Goal: Entertainment & Leisure: Consume media (video, audio)

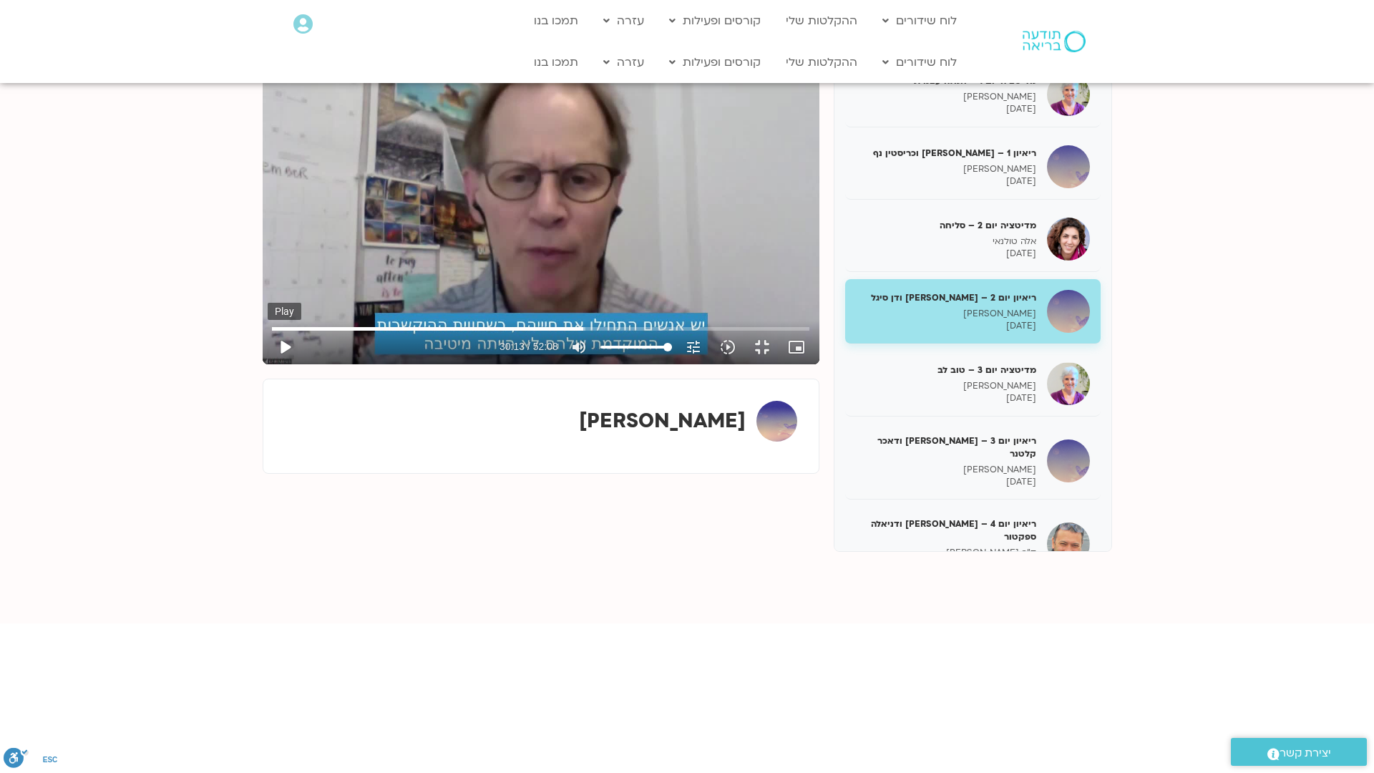
click at [268, 364] on button "play_arrow" at bounding box center [285, 347] width 34 height 34
click at [268, 364] on button "pause" at bounding box center [285, 347] width 34 height 34
click at [268, 364] on button "play_arrow" at bounding box center [285, 347] width 34 height 34
click at [268, 364] on button "pause" at bounding box center [285, 347] width 34 height 34
click at [268, 364] on button "play_arrow" at bounding box center [285, 347] width 34 height 34
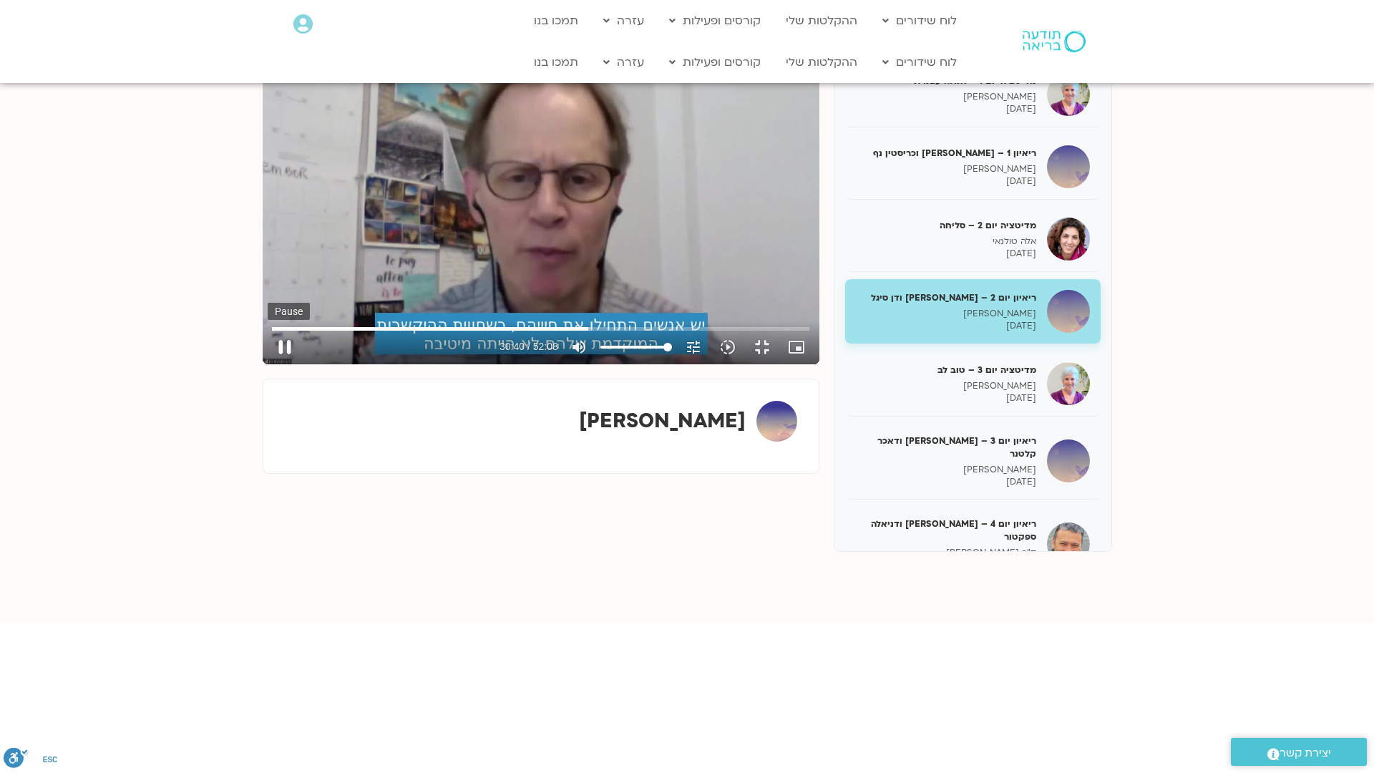
click at [268, 364] on button "pause" at bounding box center [285, 347] width 34 height 34
click at [268, 364] on button "play_arrow" at bounding box center [285, 347] width 34 height 34
click at [268, 364] on button "pause" at bounding box center [285, 347] width 34 height 34
click at [268, 364] on button "play_arrow" at bounding box center [285, 347] width 34 height 34
click at [268, 364] on button "pause" at bounding box center [285, 347] width 34 height 34
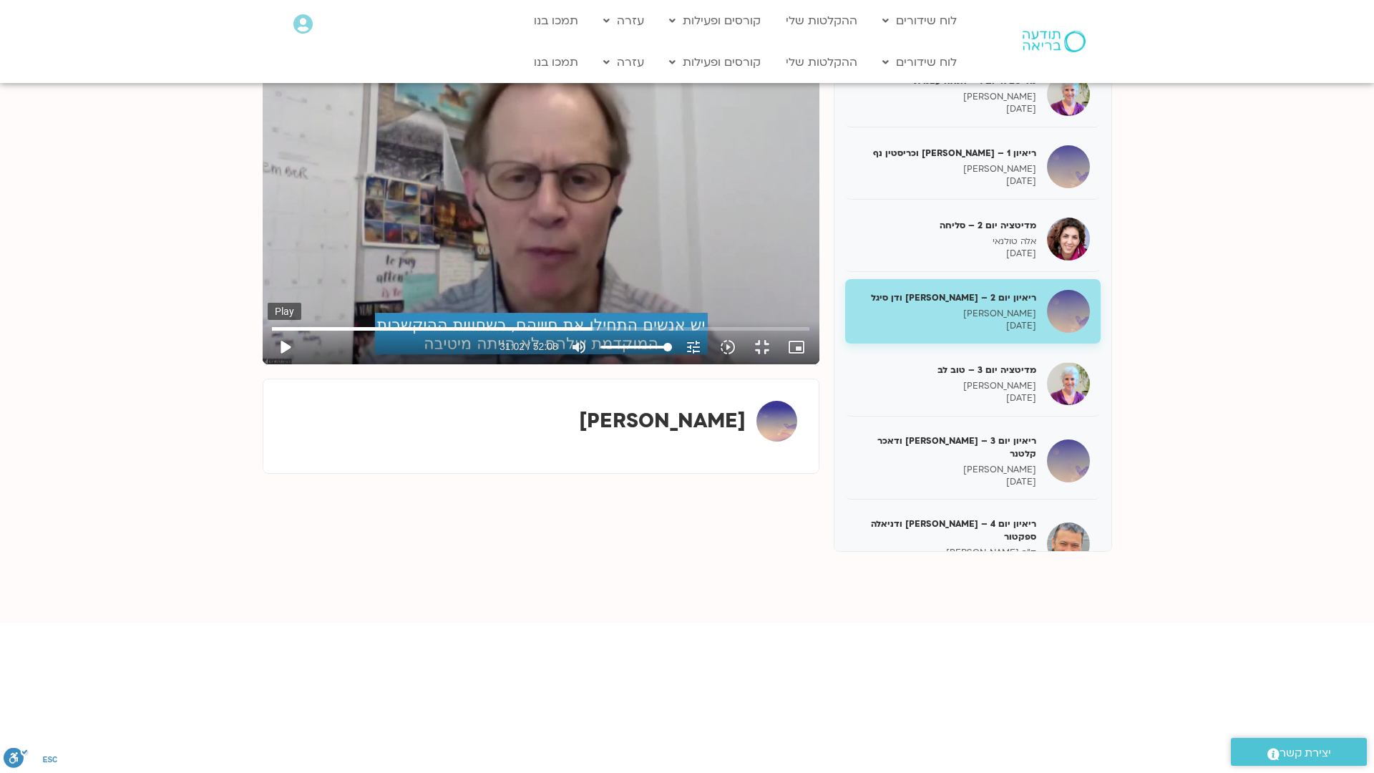
click at [268, 364] on button "play_arrow" at bounding box center [285, 347] width 34 height 34
click at [268, 364] on button "pause" at bounding box center [285, 347] width 34 height 34
click at [268, 364] on button "play_arrow" at bounding box center [285, 347] width 34 height 34
click at [268, 364] on button "pause" at bounding box center [285, 347] width 34 height 34
click at [268, 364] on button "play_arrow" at bounding box center [285, 347] width 34 height 34
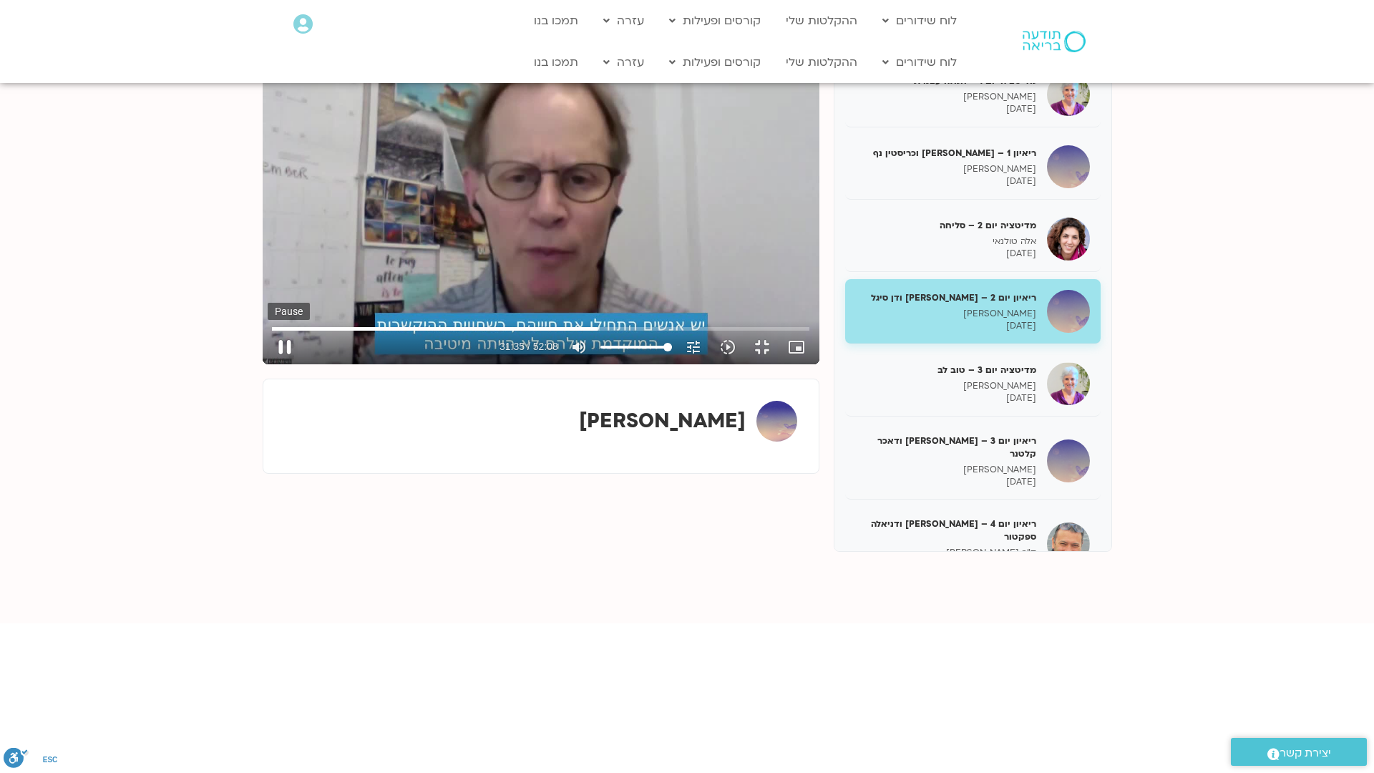
click at [268, 364] on button "pause" at bounding box center [285, 347] width 34 height 34
click at [268, 364] on button "play_arrow" at bounding box center [285, 347] width 34 height 34
click at [268, 364] on button "pause" at bounding box center [285, 347] width 34 height 34
click at [268, 364] on button "play_arrow" at bounding box center [285, 347] width 34 height 34
click at [268, 364] on button "pause" at bounding box center [285, 347] width 34 height 34
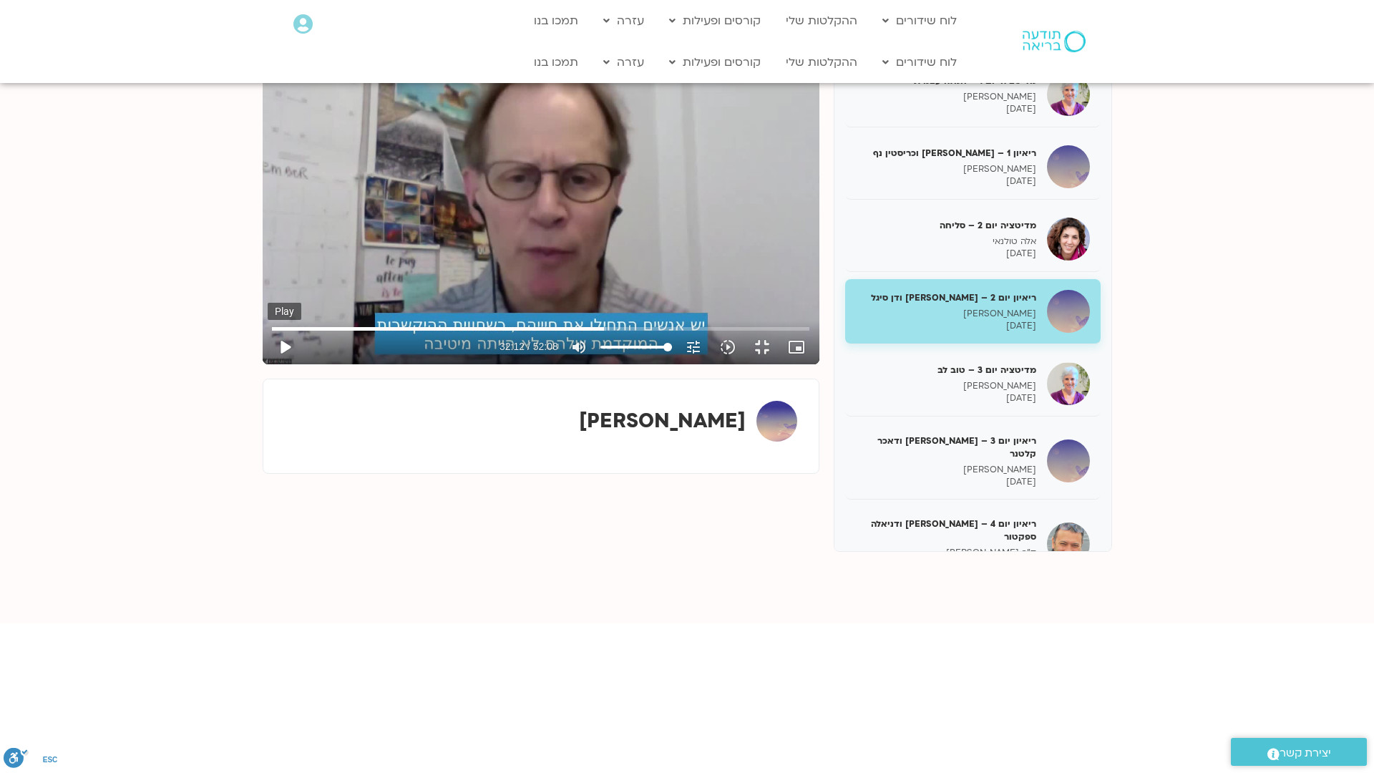
click at [268, 364] on button "play_arrow" at bounding box center [285, 347] width 34 height 34
click at [268, 364] on button "pause" at bounding box center [285, 347] width 34 height 34
click at [268, 364] on button "play_arrow" at bounding box center [285, 347] width 34 height 34
click at [268, 364] on button "pause" at bounding box center [285, 347] width 34 height 34
click at [268, 364] on button "play_arrow" at bounding box center [285, 347] width 34 height 34
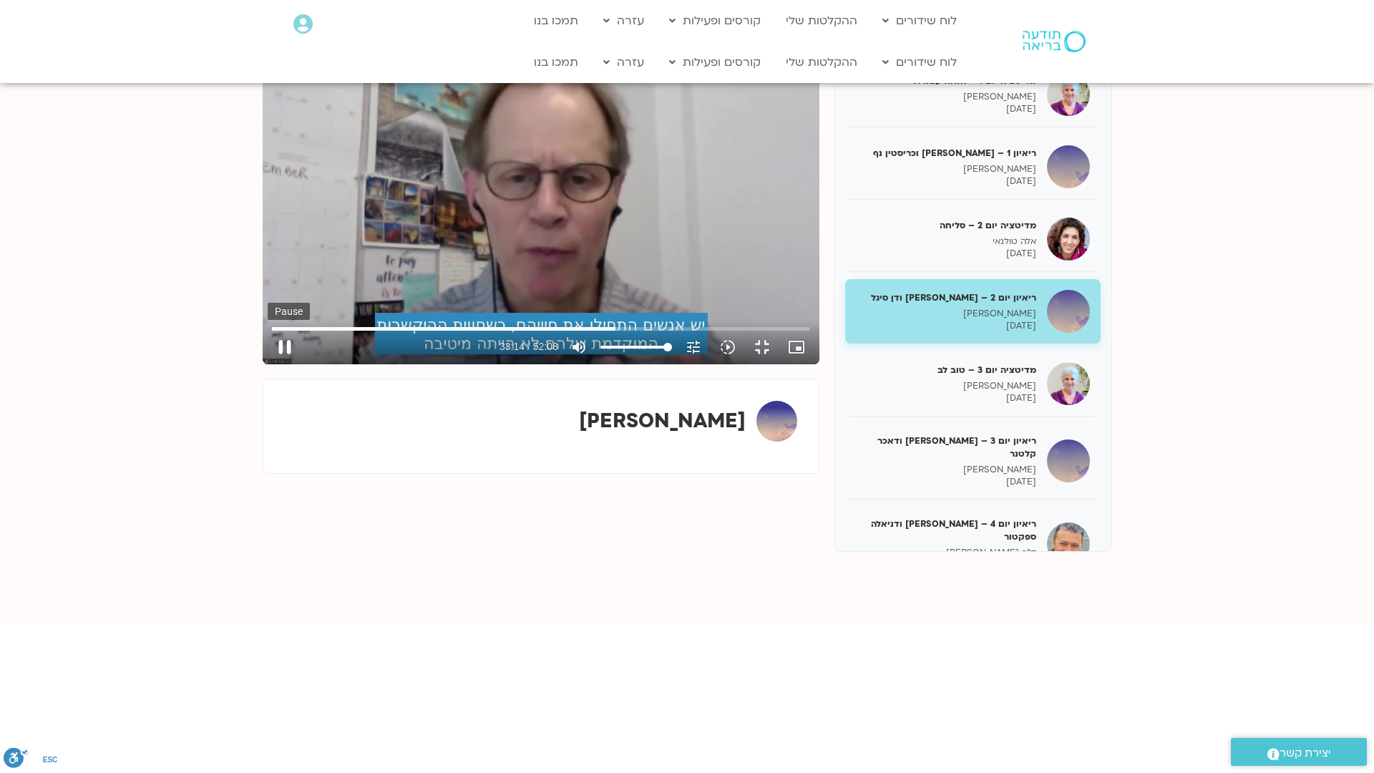
click at [268, 364] on button "pause" at bounding box center [285, 347] width 34 height 34
click at [268, 364] on button "play_arrow" at bounding box center [285, 347] width 34 height 34
click at [268, 364] on button "pause" at bounding box center [285, 347] width 34 height 34
click at [268, 364] on button "play_arrow" at bounding box center [285, 347] width 34 height 34
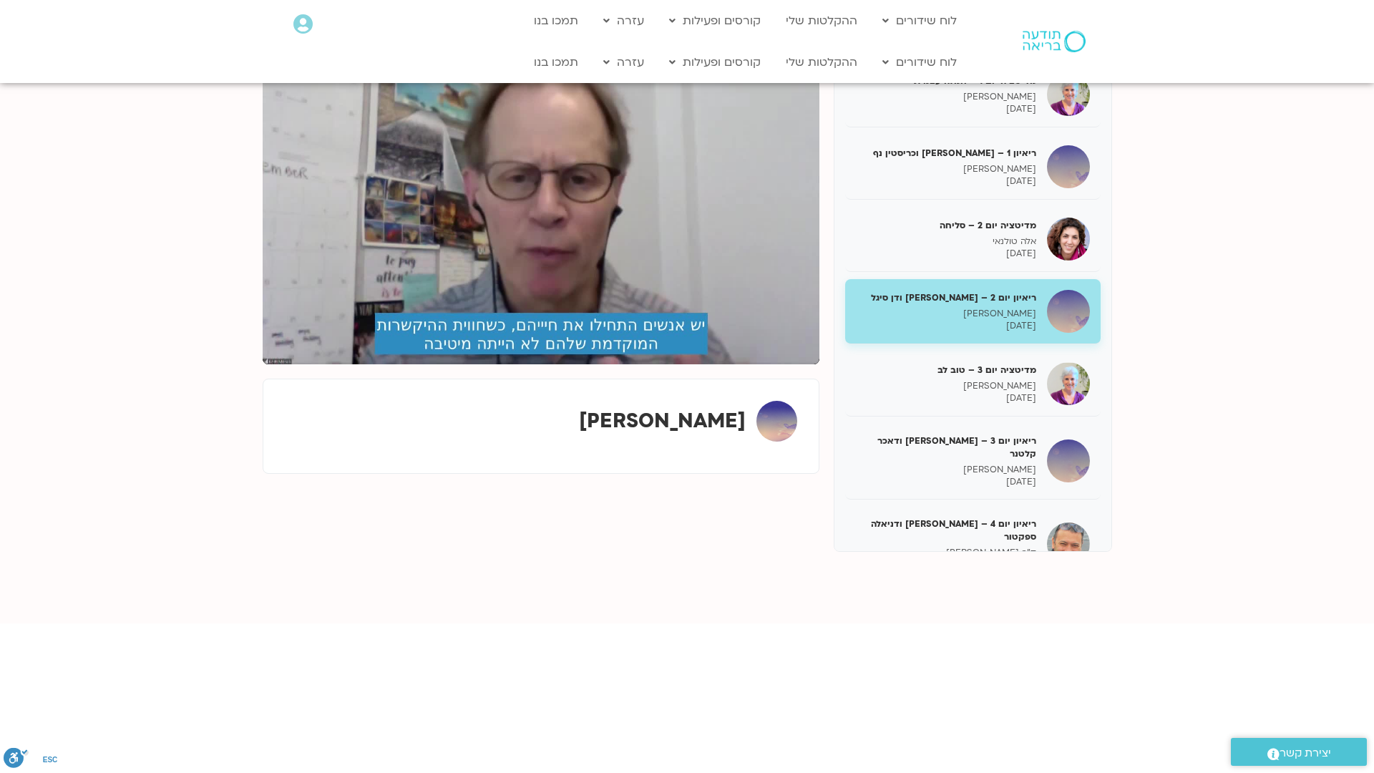
click at [268, 364] on button "pause" at bounding box center [285, 347] width 34 height 34
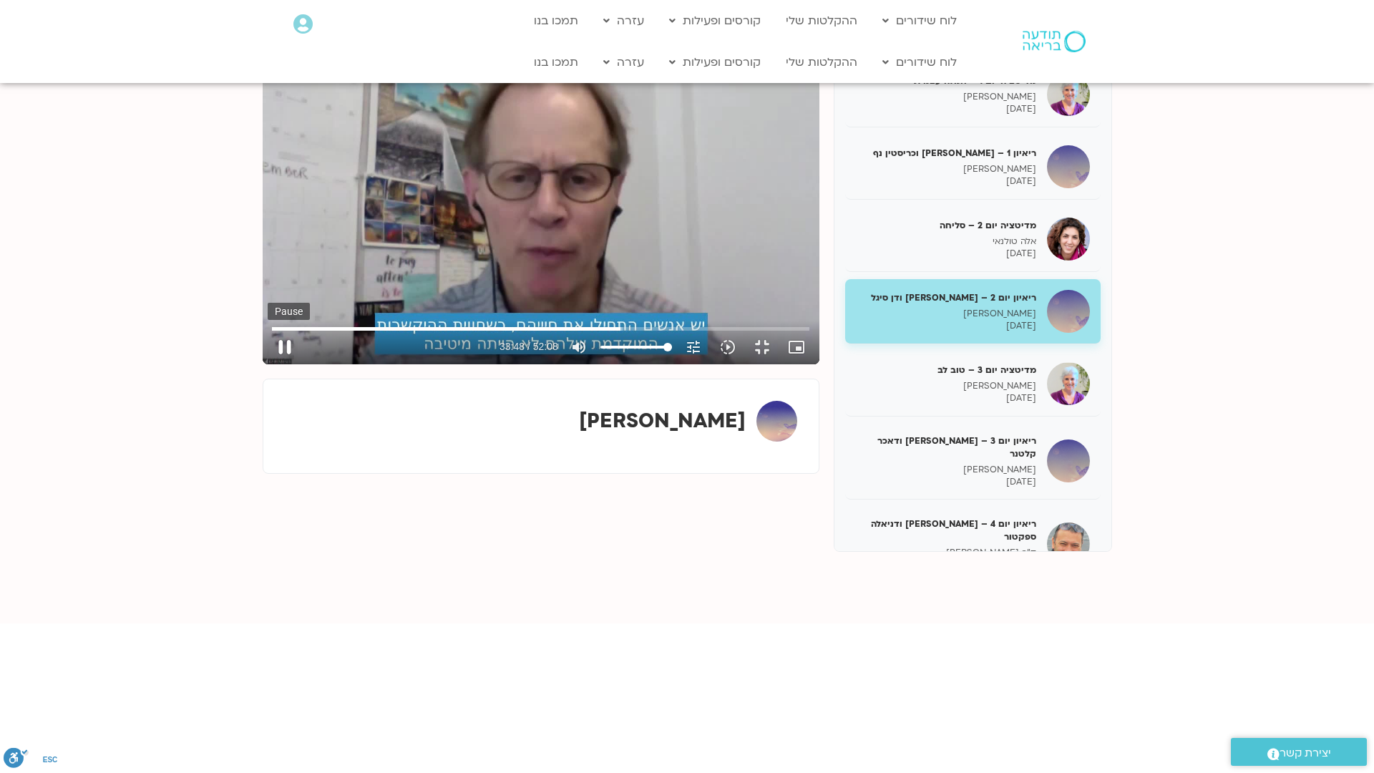
click at [268, 364] on button "pause" at bounding box center [285, 347] width 34 height 34
click at [268, 364] on button "play_arrow" at bounding box center [285, 347] width 34 height 34
click at [809, 333] on input "Seek" at bounding box center [540, 328] width 537 height 9
drag, startPoint x: 889, startPoint y: 738, endPoint x: 882, endPoint y: 741, distance: 8.0
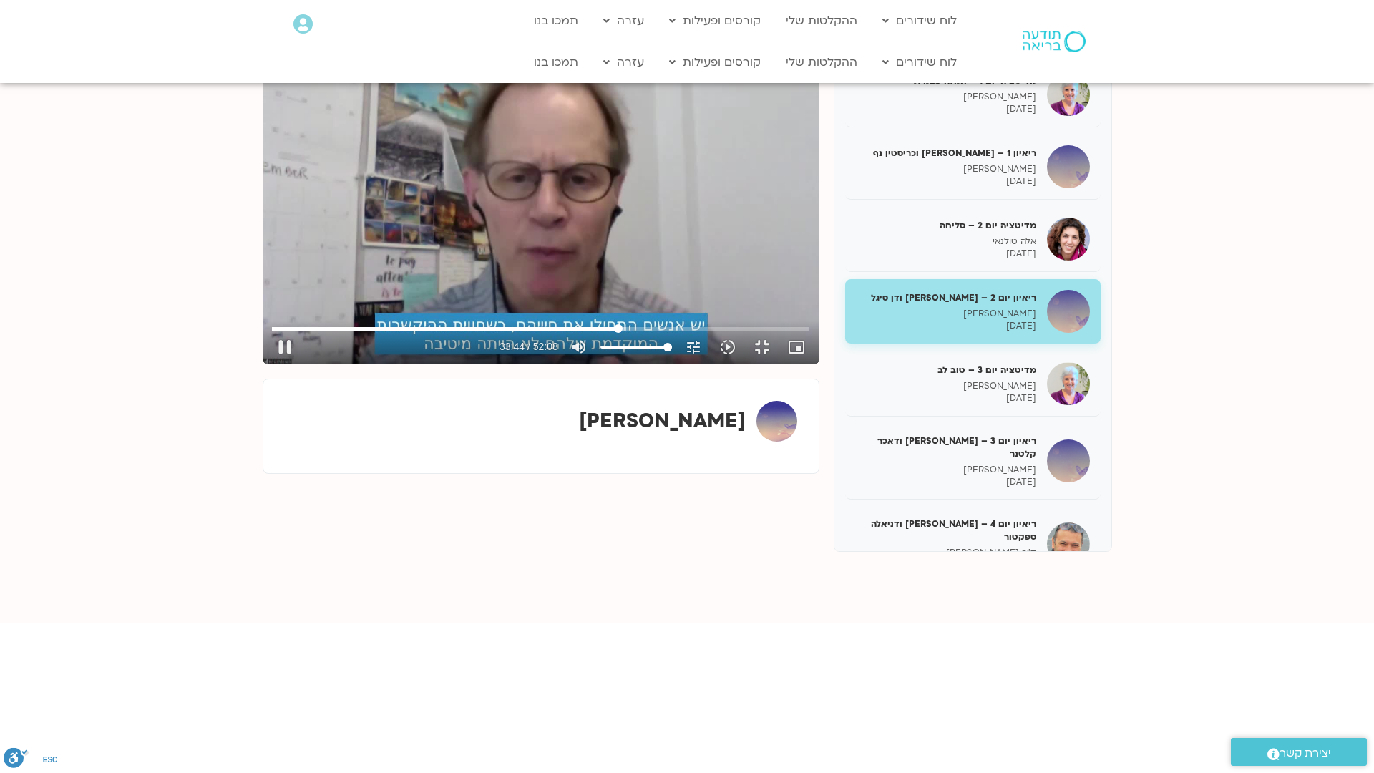
click at [809, 333] on input "Seek" at bounding box center [540, 328] width 537 height 9
drag, startPoint x: 886, startPoint y: 736, endPoint x: 876, endPoint y: 738, distance: 9.4
click at [809, 333] on input "Seek" at bounding box center [540, 328] width 537 height 9
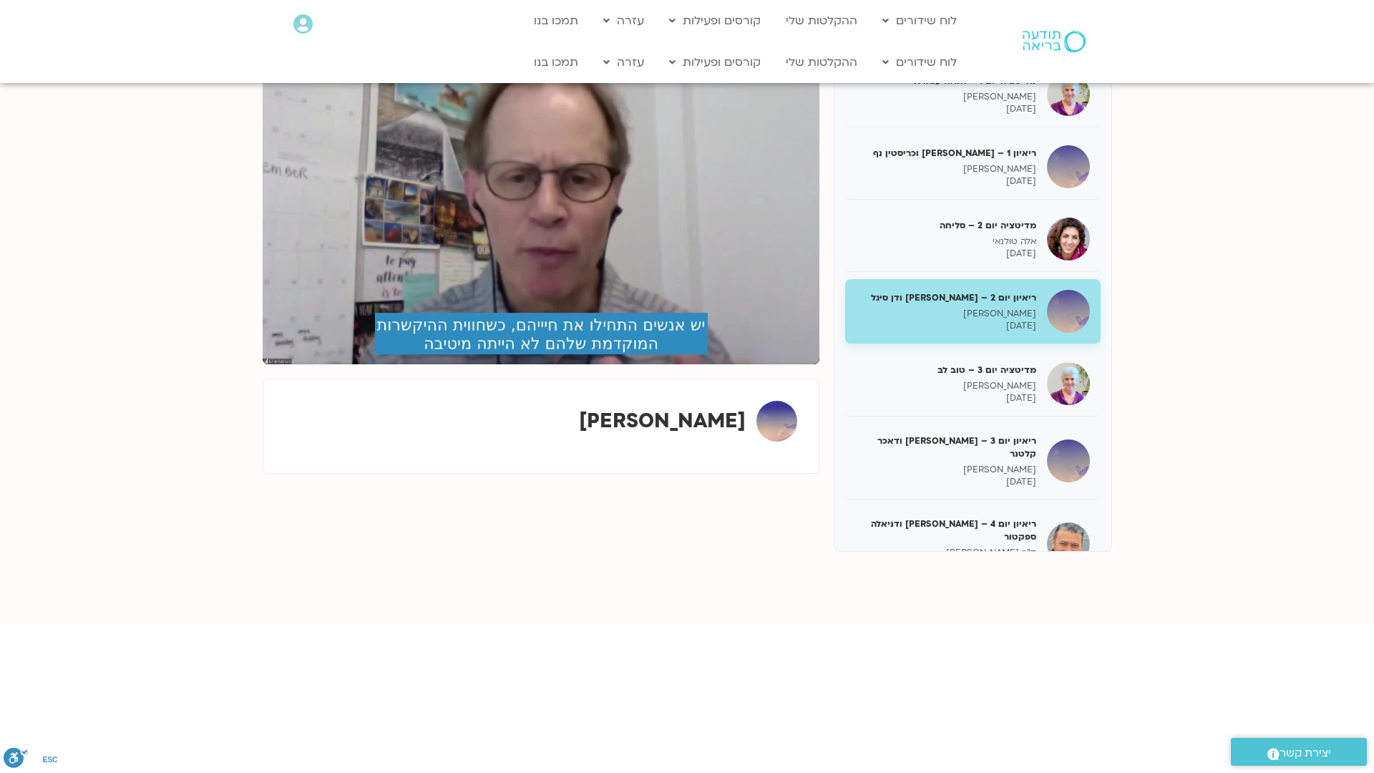
click at [268, 364] on button "pause" at bounding box center [285, 347] width 34 height 34
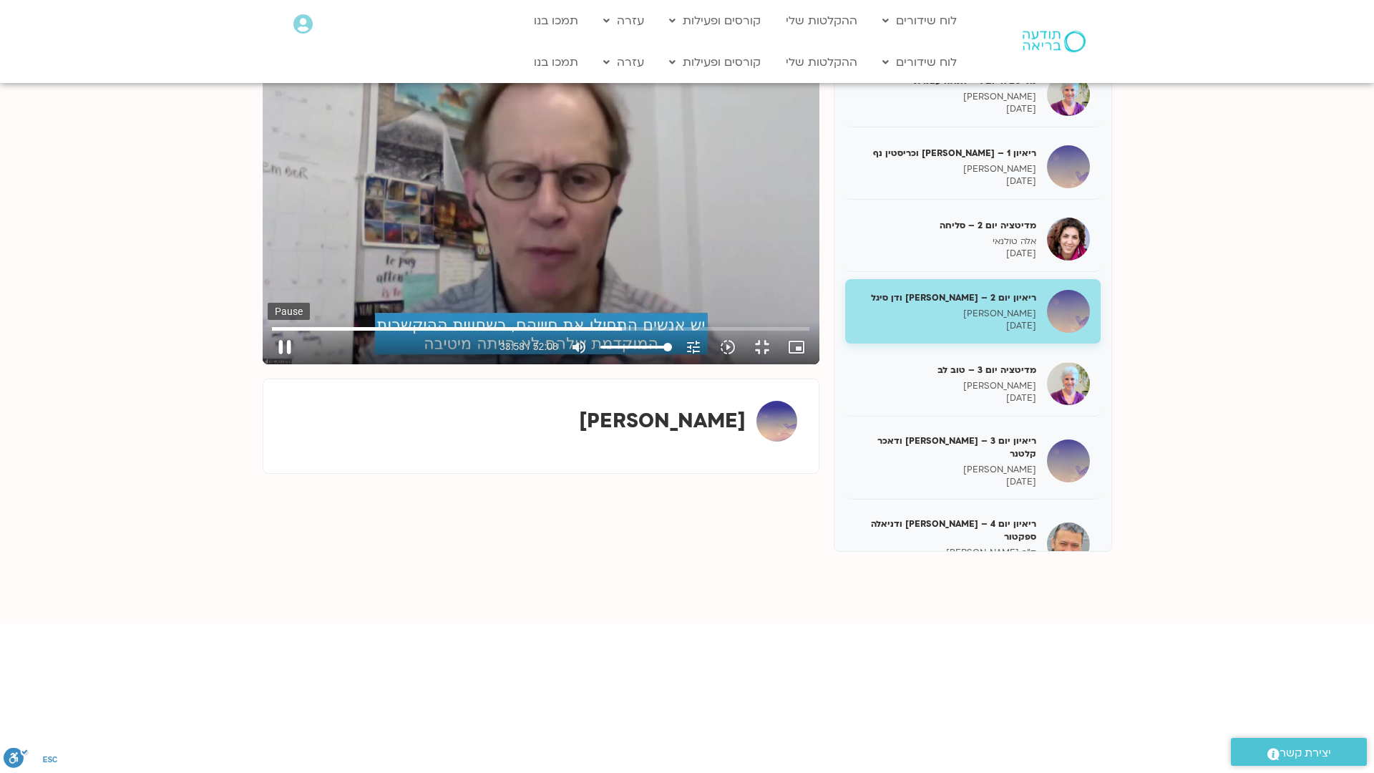
click at [268, 364] on button "pause" at bounding box center [285, 347] width 34 height 34
click at [268, 364] on button "play_arrow" at bounding box center [285, 347] width 34 height 34
click at [268, 364] on button "pause" at bounding box center [285, 347] width 34 height 34
click at [268, 364] on button "play_arrow" at bounding box center [285, 347] width 34 height 34
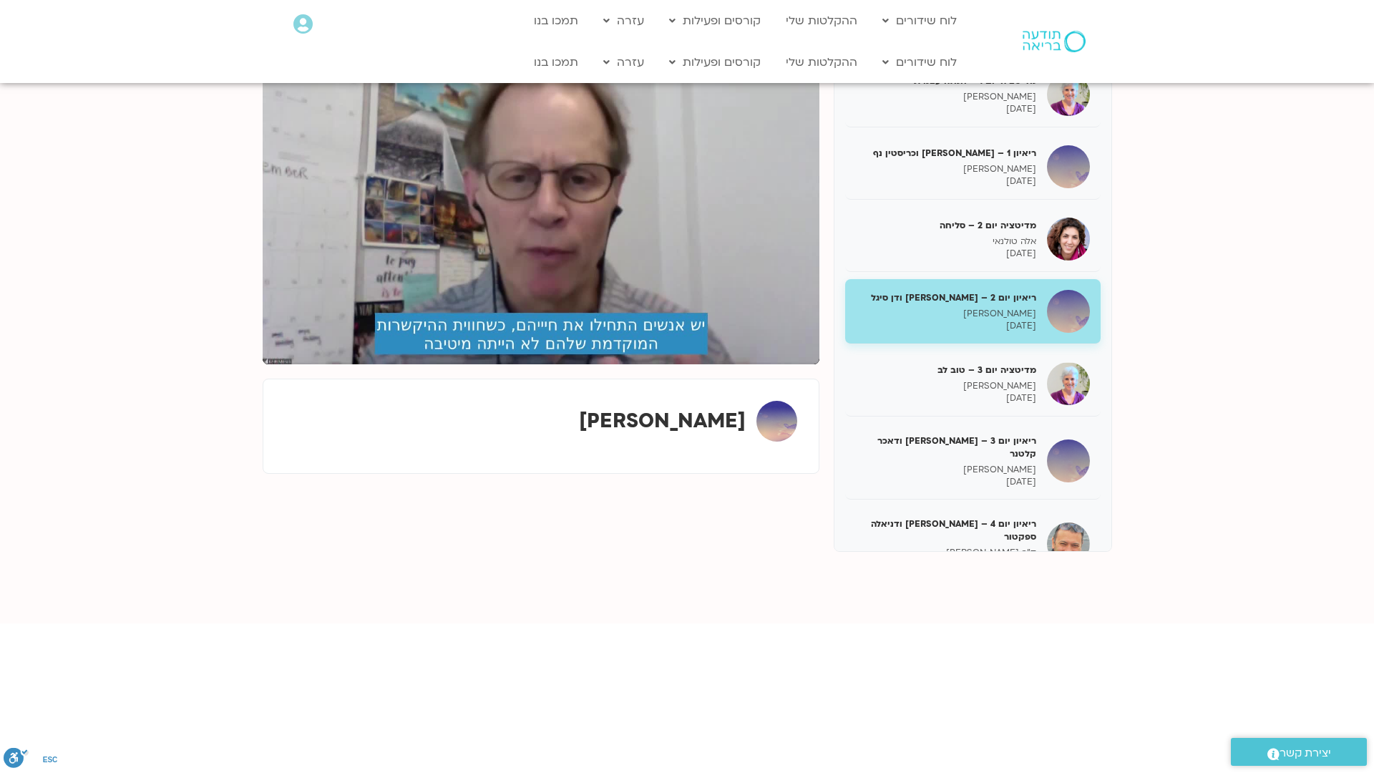
click at [268, 364] on button "pause" at bounding box center [285, 347] width 34 height 34
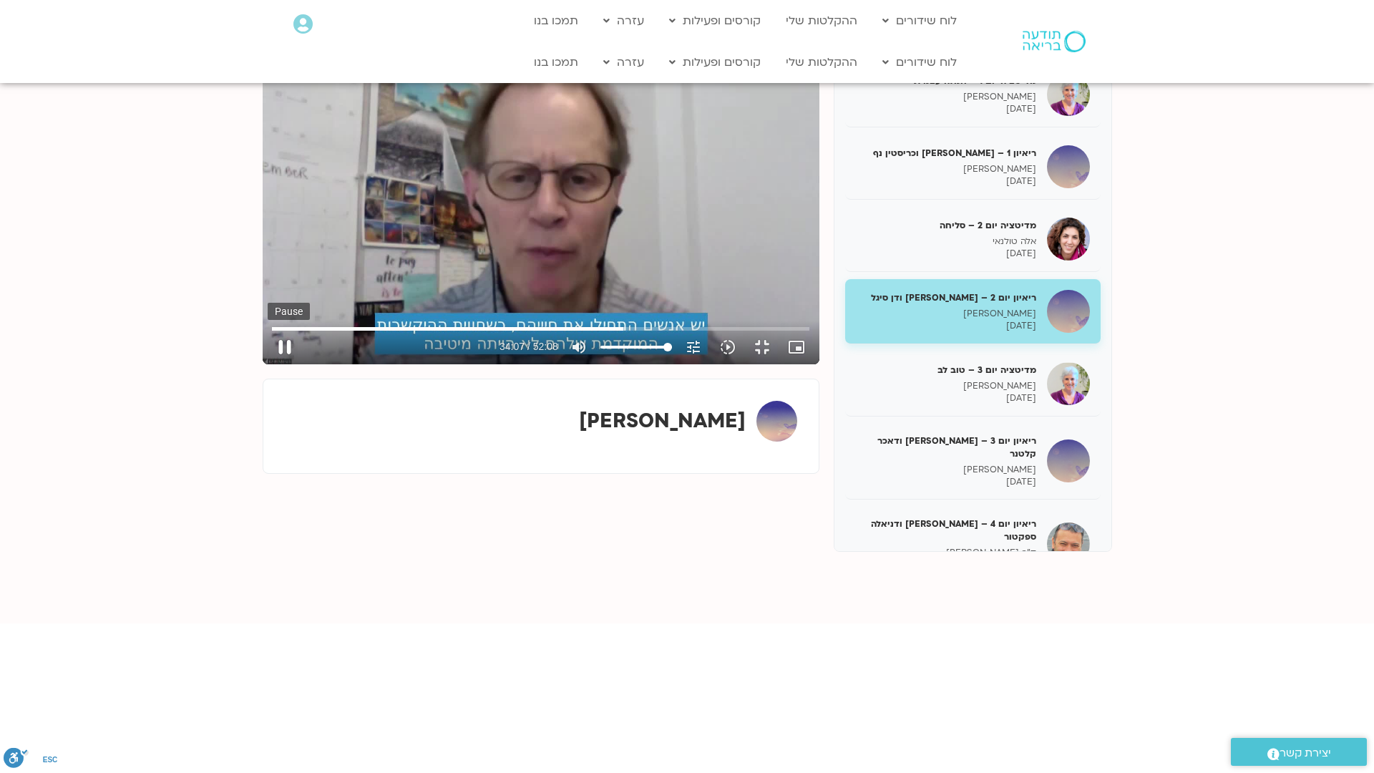
click at [268, 364] on button "pause" at bounding box center [285, 347] width 34 height 34
click at [268, 364] on button "play_arrow" at bounding box center [285, 347] width 34 height 34
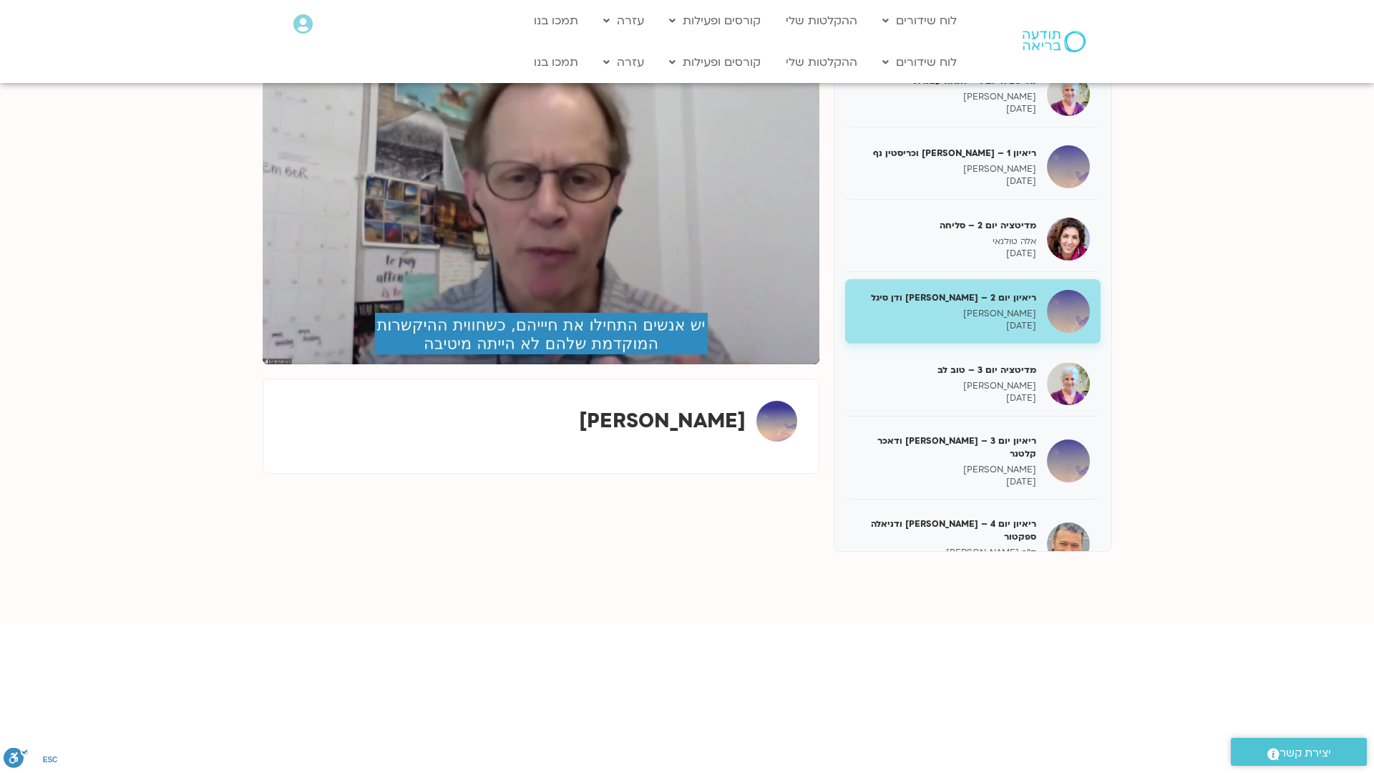
click at [268, 364] on button "pause" at bounding box center [285, 347] width 34 height 34
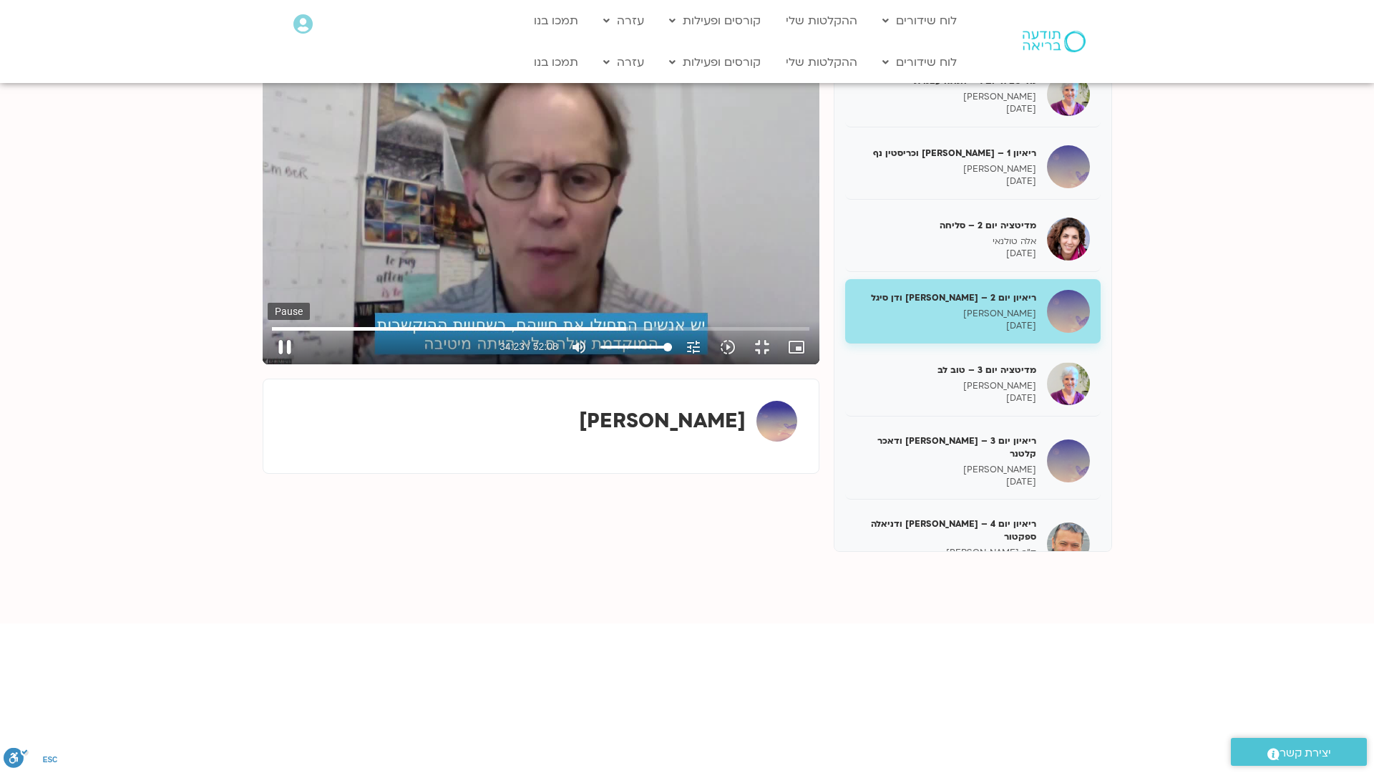
click at [268, 364] on button "pause" at bounding box center [285, 347] width 34 height 34
type input "2063.823083"
click at [268, 330] on button "play_arrow" at bounding box center [285, 347] width 34 height 34
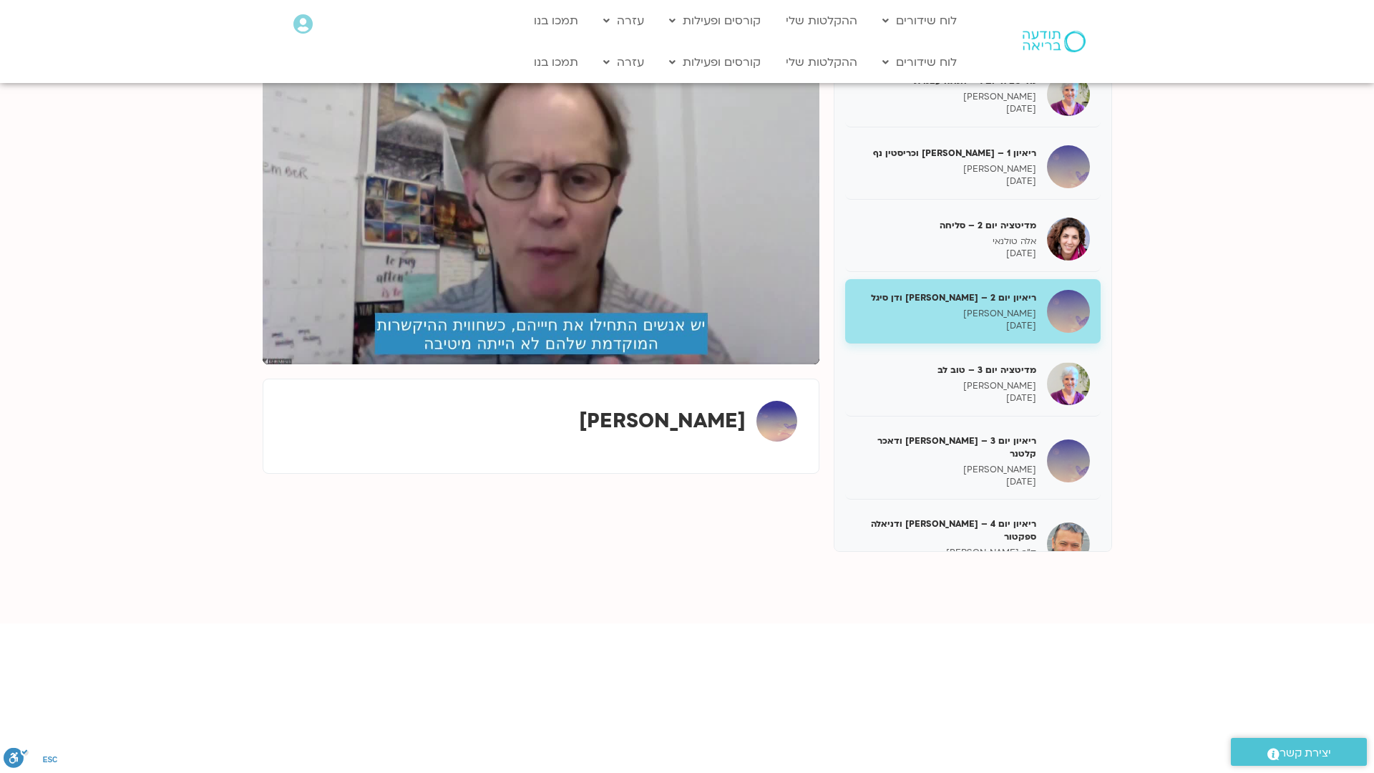
click at [268, 330] on button "pause" at bounding box center [285, 347] width 34 height 34
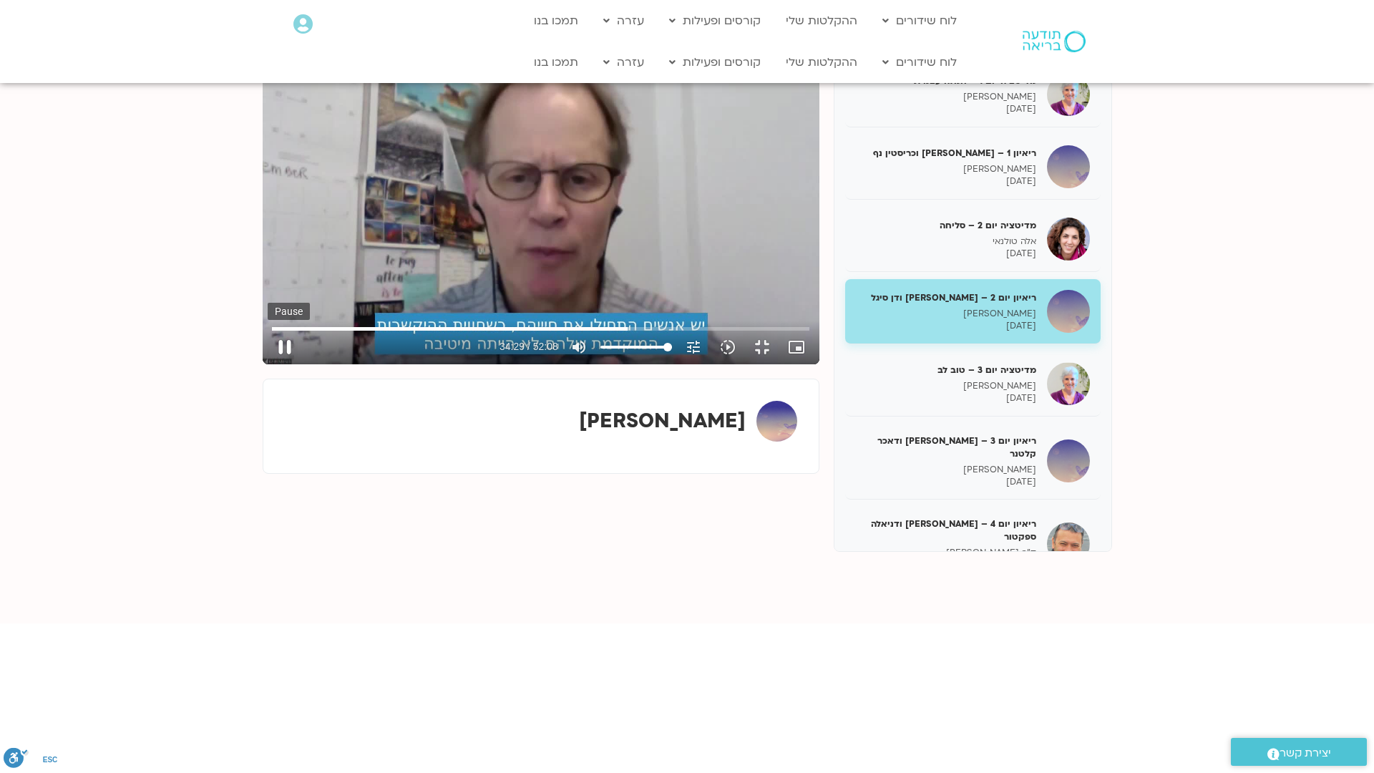
click at [268, 364] on button "pause" at bounding box center [285, 347] width 34 height 34
click at [268, 364] on button "play_arrow" at bounding box center [285, 347] width 34 height 34
click at [268, 364] on button "pause" at bounding box center [285, 347] width 34 height 34
click at [268, 364] on button "play_arrow" at bounding box center [285, 347] width 34 height 34
click at [268, 364] on button "pause" at bounding box center [285, 347] width 34 height 34
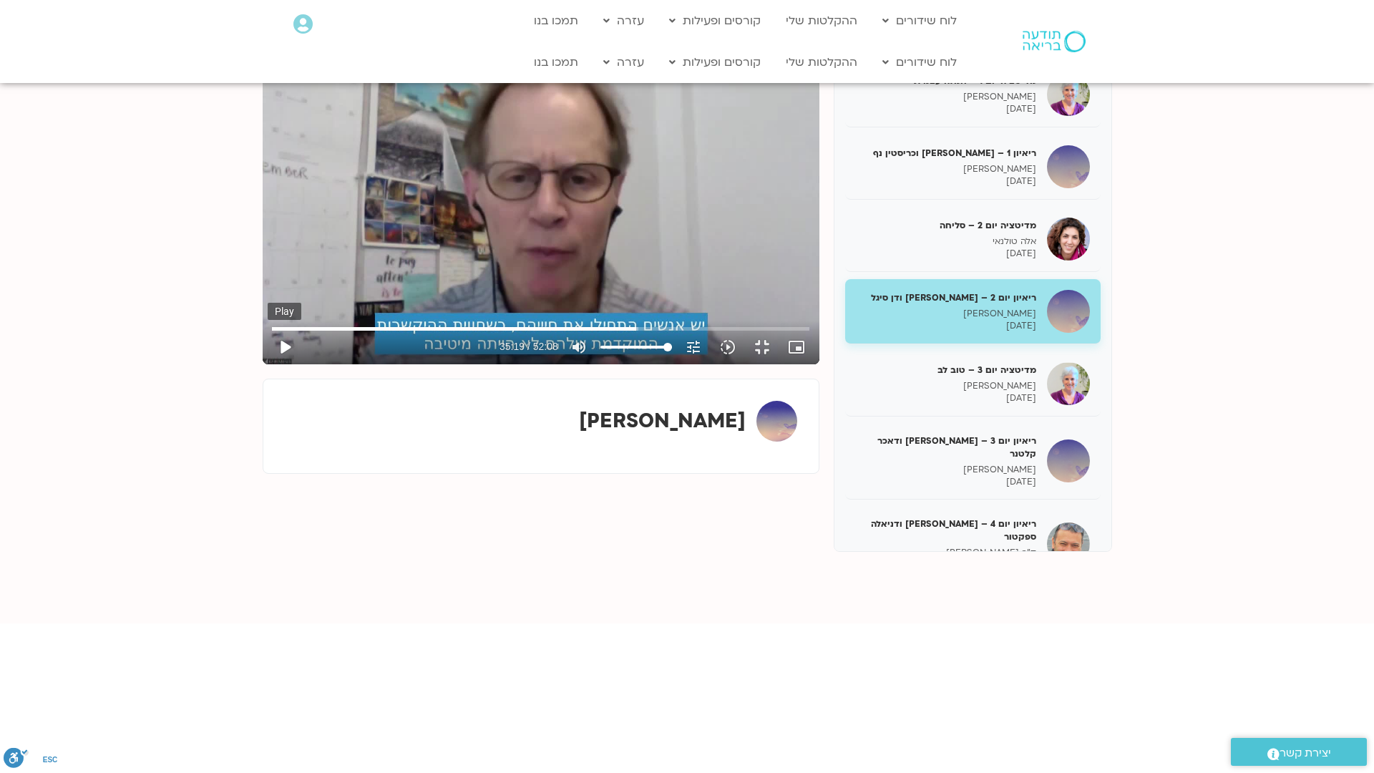
click at [268, 364] on button "play_arrow" at bounding box center [285, 347] width 34 height 34
click at [268, 364] on button "pause" at bounding box center [285, 347] width 34 height 34
click at [268, 364] on button "play_arrow" at bounding box center [285, 347] width 34 height 34
click at [268, 364] on button "pause" at bounding box center [285, 347] width 34 height 34
click at [268, 364] on button "play_arrow" at bounding box center [285, 347] width 34 height 34
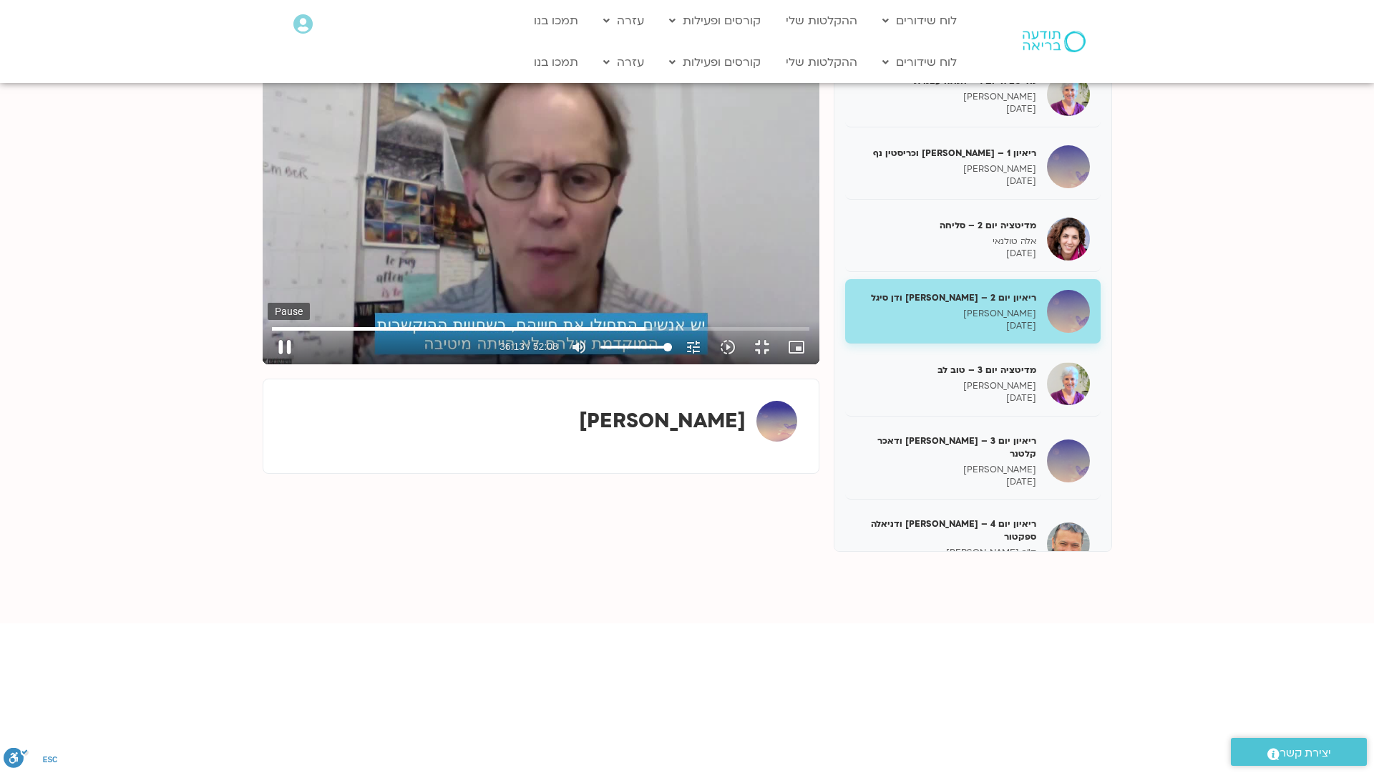
click at [268, 364] on button "pause" at bounding box center [285, 347] width 34 height 34
click at [268, 364] on button "play_arrow" at bounding box center [285, 347] width 34 height 34
click at [268, 364] on button "pause" at bounding box center [285, 347] width 34 height 34
click at [268, 364] on button "play_arrow" at bounding box center [285, 347] width 34 height 34
click at [268, 364] on button "pause" at bounding box center [285, 347] width 34 height 34
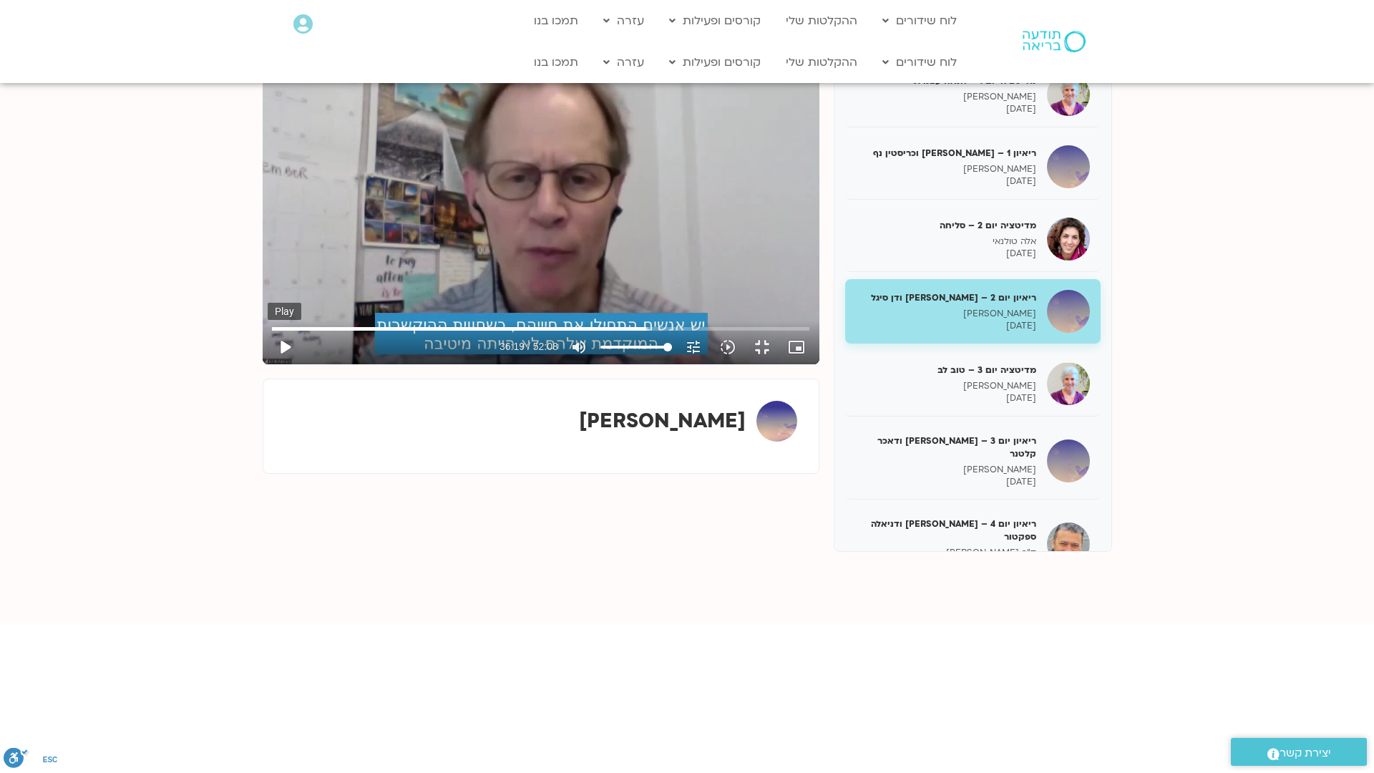
click at [268, 364] on button "play_arrow" at bounding box center [285, 347] width 34 height 34
click at [268, 364] on button "pause" at bounding box center [285, 347] width 34 height 34
click at [268, 364] on button "play_arrow" at bounding box center [285, 347] width 34 height 34
click at [268, 364] on button "pause" at bounding box center [285, 347] width 34 height 34
click at [268, 364] on button "play_arrow" at bounding box center [285, 347] width 34 height 34
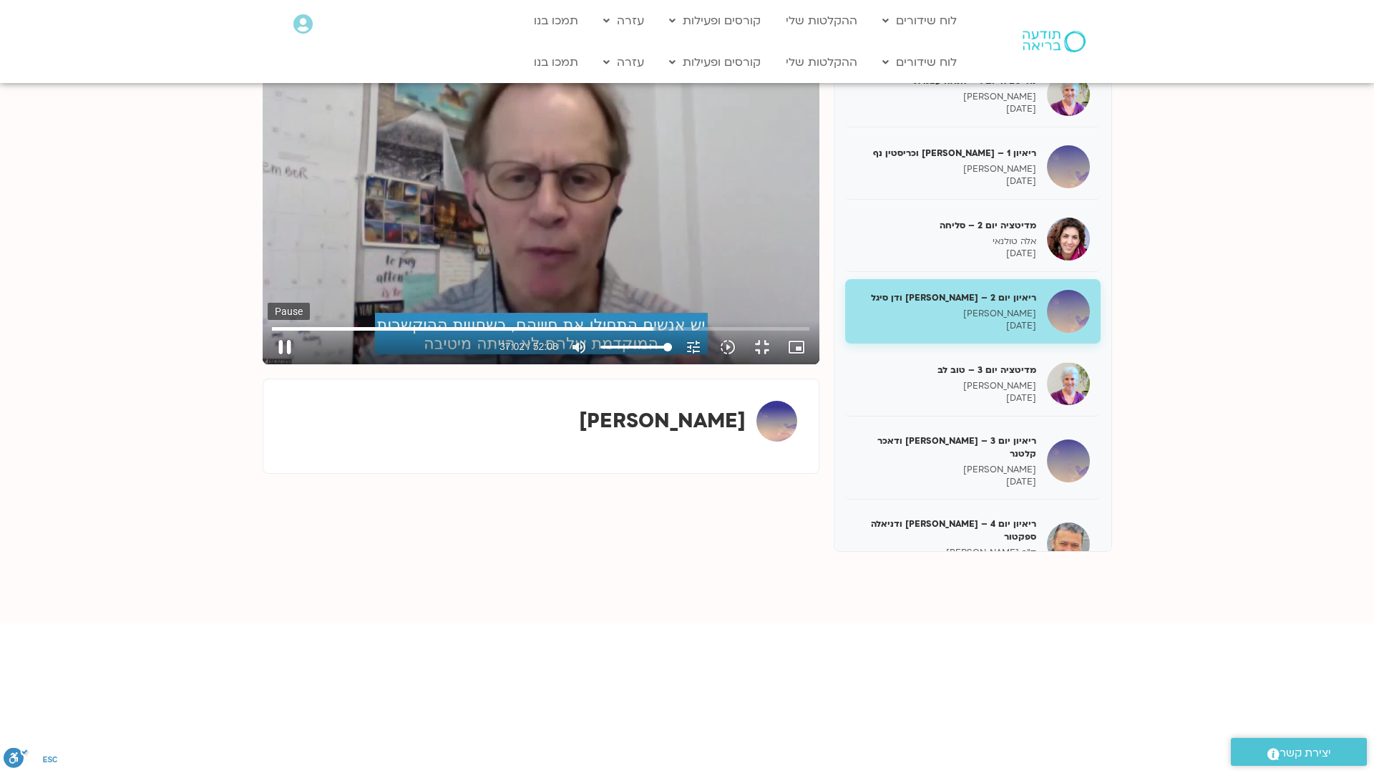
click at [268, 364] on button "pause" at bounding box center [285, 347] width 34 height 34
click at [268, 364] on button "play_arrow" at bounding box center [285, 347] width 34 height 34
click at [268, 364] on button "pause" at bounding box center [285, 347] width 34 height 34
click at [268, 364] on button "play_arrow" at bounding box center [285, 347] width 34 height 34
click at [268, 364] on button "pause" at bounding box center [285, 347] width 34 height 34
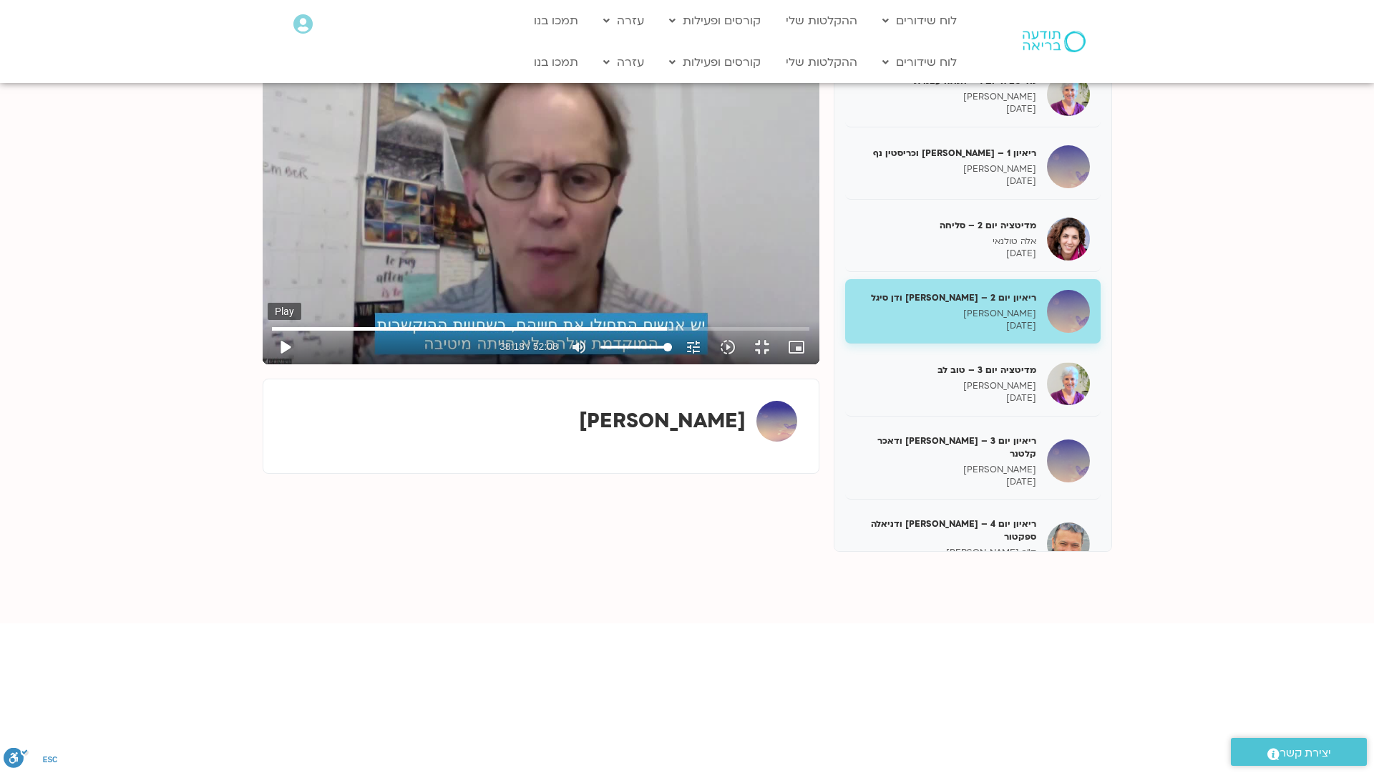
click at [268, 364] on button "play_arrow" at bounding box center [285, 347] width 34 height 34
click at [268, 364] on button "pause" at bounding box center [285, 347] width 34 height 34
click at [268, 364] on button "play_arrow" at bounding box center [285, 347] width 34 height 34
click at [268, 364] on button "pause" at bounding box center [285, 347] width 34 height 34
click at [268, 364] on button "play_arrow" at bounding box center [285, 347] width 34 height 34
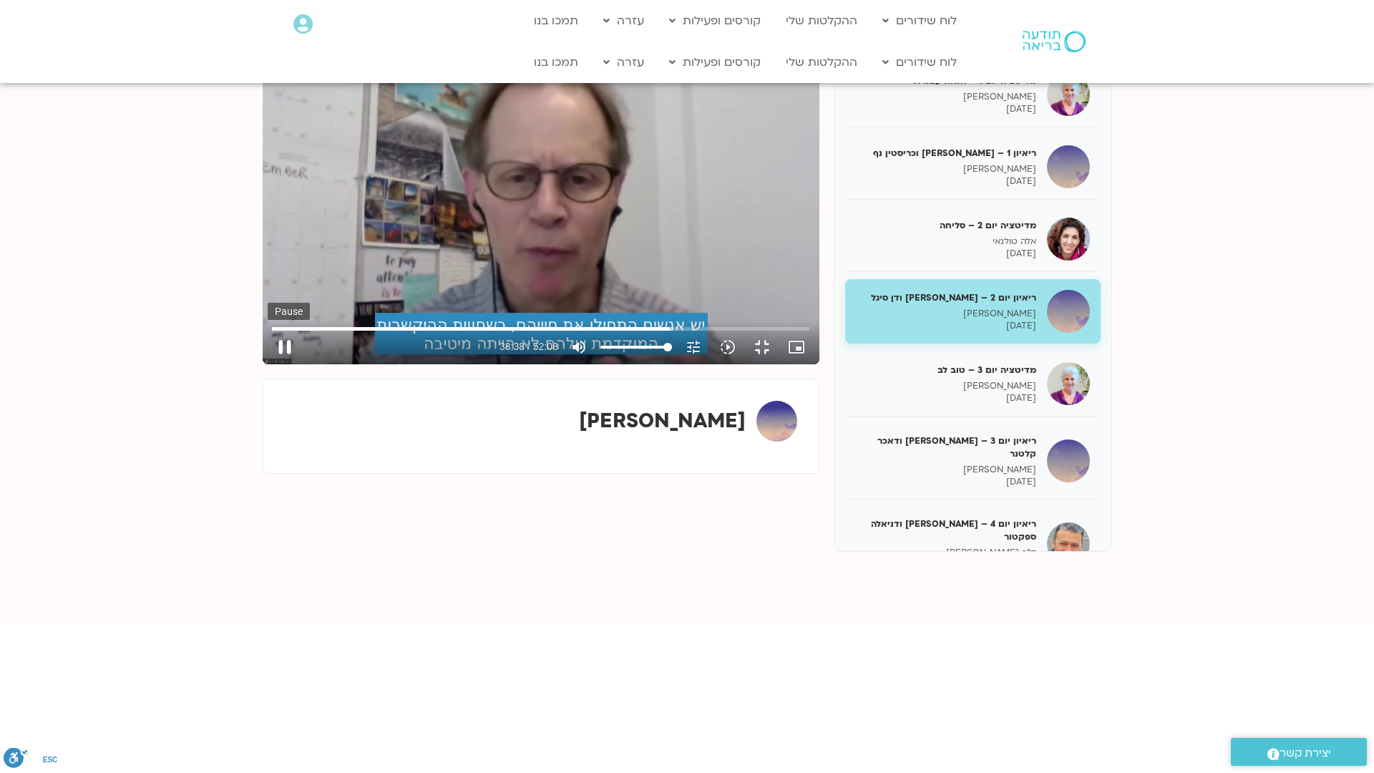
click at [268, 364] on button "pause" at bounding box center [285, 347] width 34 height 34
click at [268, 364] on button "play_arrow" at bounding box center [285, 347] width 34 height 34
click at [268, 364] on button "pause" at bounding box center [285, 347] width 34 height 34
click at [268, 364] on button "play_arrow" at bounding box center [285, 347] width 34 height 34
click at [268, 364] on button "pause" at bounding box center [285, 347] width 34 height 34
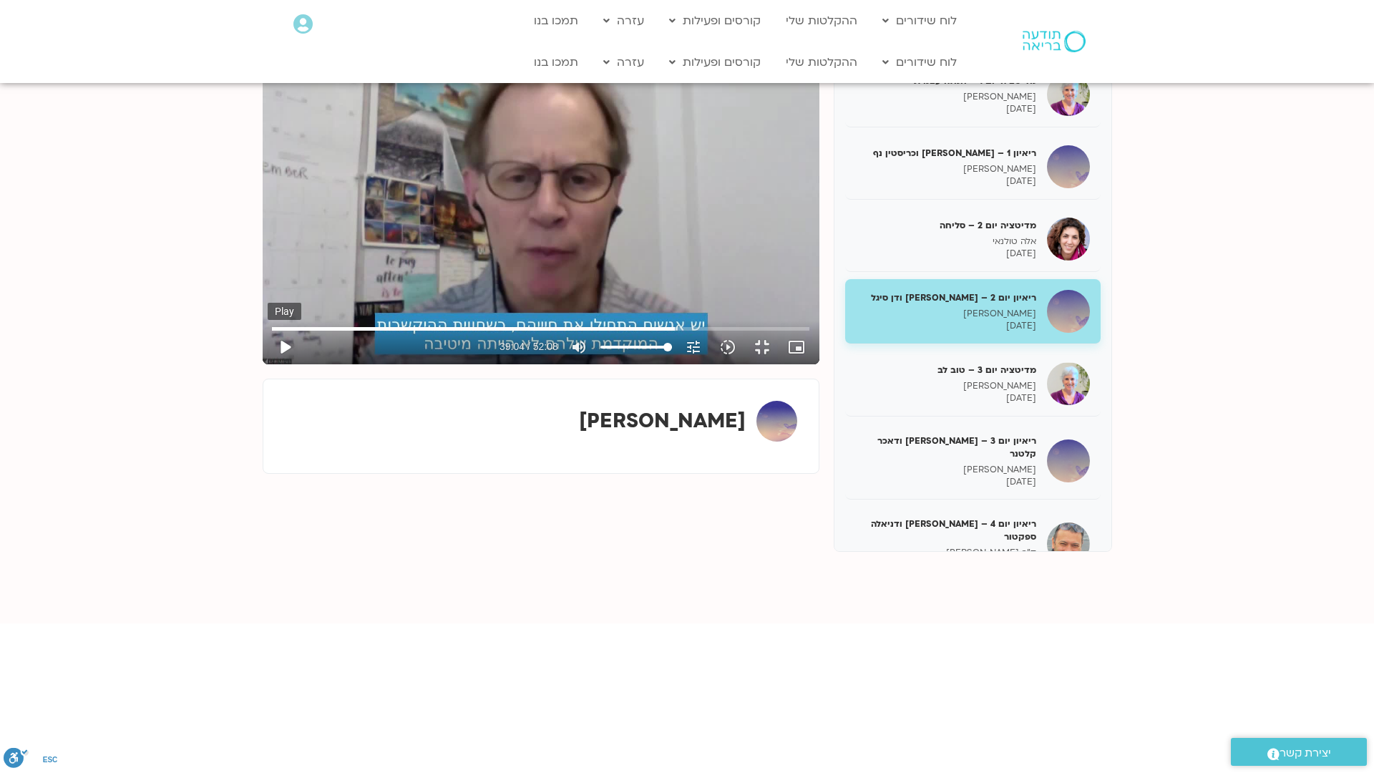
click at [268, 364] on button "play_arrow" at bounding box center [285, 347] width 34 height 34
click at [268, 364] on button "pause" at bounding box center [285, 347] width 34 height 34
click at [268, 364] on button "play_arrow" at bounding box center [285, 347] width 34 height 34
click at [268, 364] on button "pause" at bounding box center [285, 347] width 34 height 34
click at [268, 364] on button "play_arrow" at bounding box center [285, 347] width 34 height 34
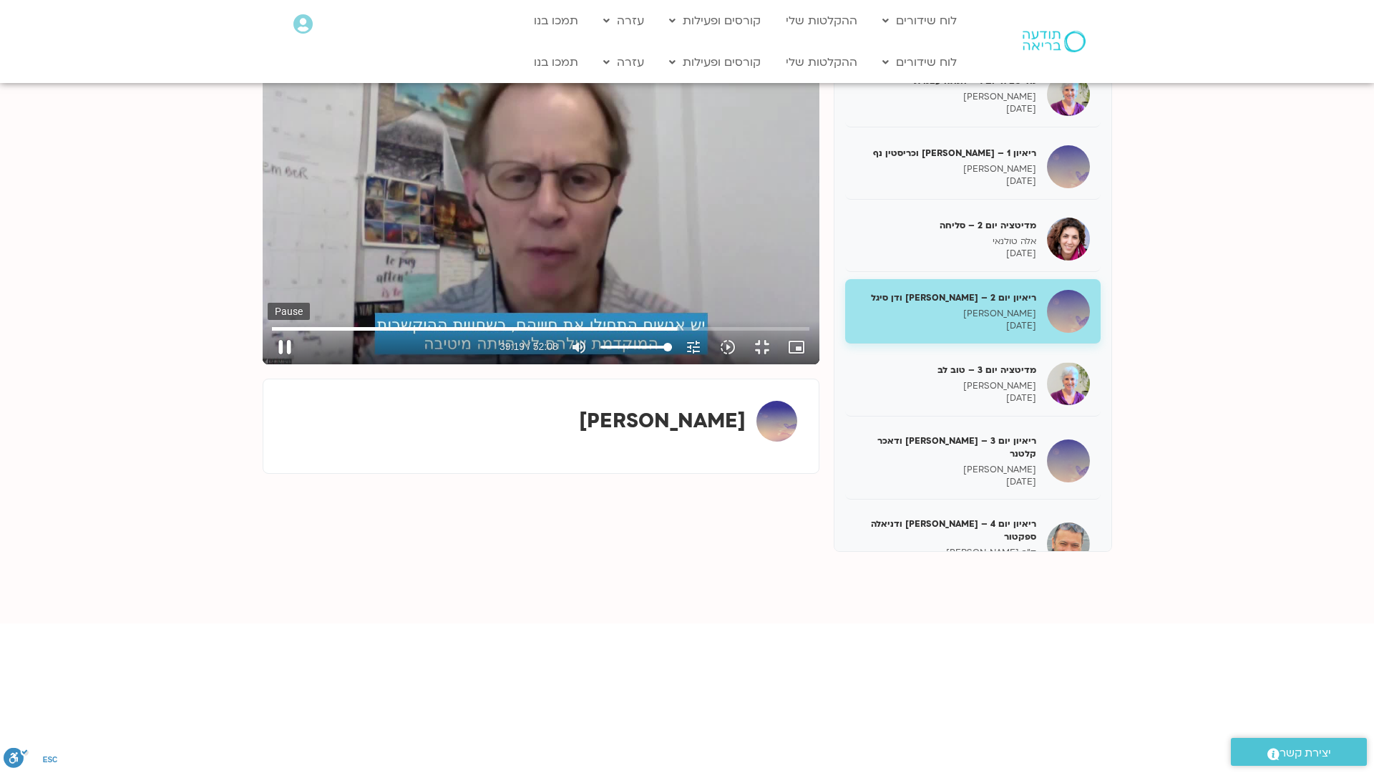
click at [268, 364] on button "pause" at bounding box center [285, 347] width 34 height 34
click at [268, 364] on button "play_arrow" at bounding box center [285, 347] width 34 height 34
click at [268, 364] on button "pause" at bounding box center [285, 347] width 34 height 34
click at [268, 364] on button "play_arrow" at bounding box center [285, 347] width 34 height 34
click at [268, 364] on button "pause" at bounding box center [285, 347] width 34 height 34
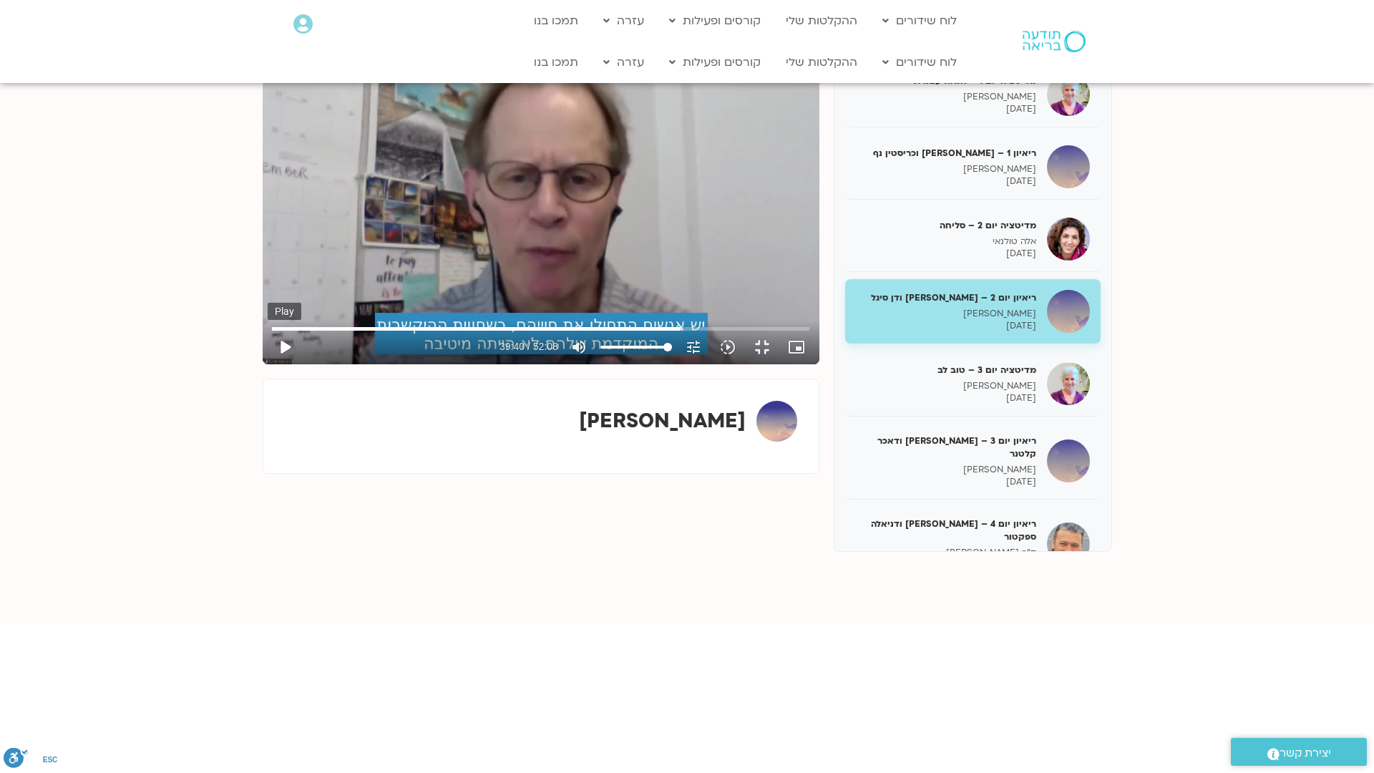
click at [268, 364] on button "play_arrow" at bounding box center [285, 347] width 34 height 34
click at [268, 364] on button "pause" at bounding box center [285, 347] width 34 height 34
click at [268, 364] on button "play_arrow" at bounding box center [285, 347] width 34 height 34
click at [268, 364] on button "pause" at bounding box center [285, 347] width 34 height 34
click at [268, 364] on button "play_arrow" at bounding box center [285, 347] width 34 height 34
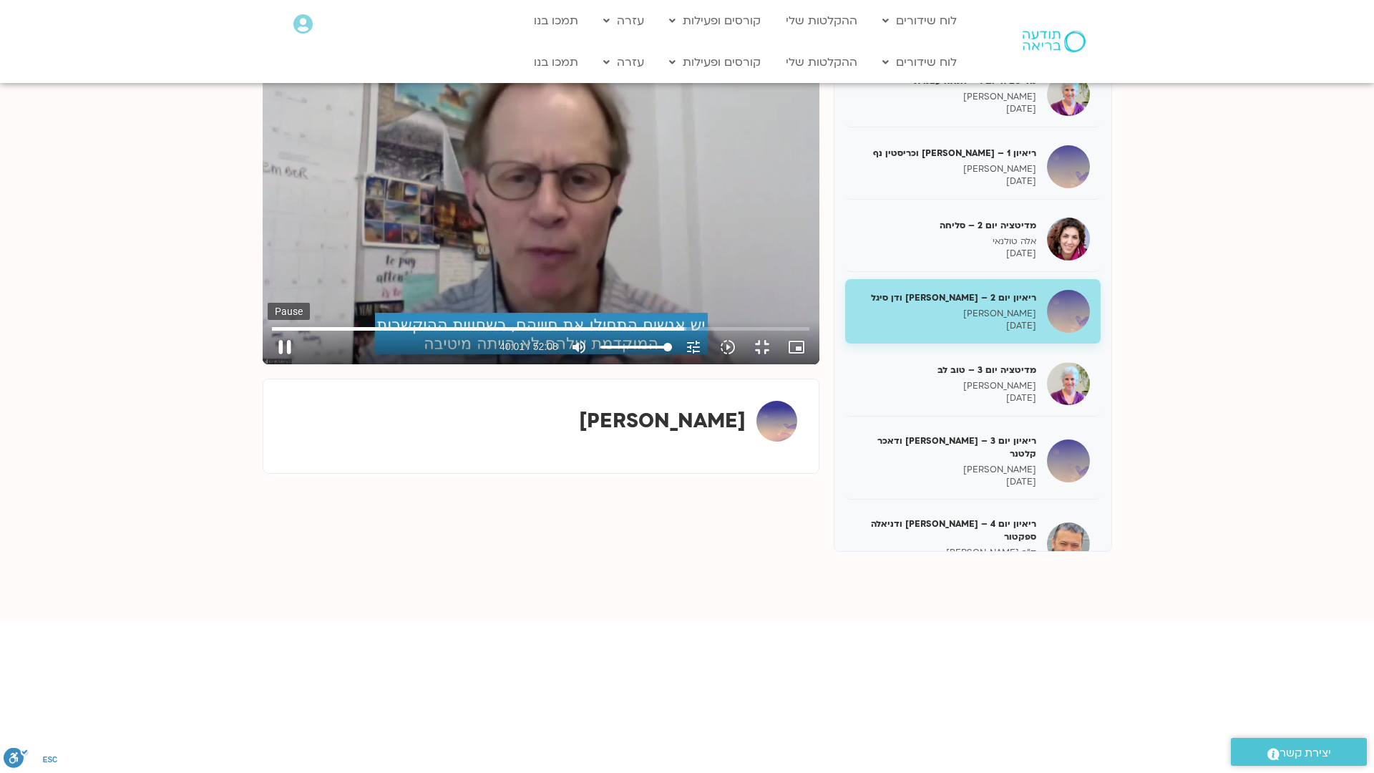
click at [268, 364] on button "pause" at bounding box center [285, 347] width 34 height 34
click at [268, 364] on button "play_arrow" at bounding box center [285, 347] width 34 height 34
click at [268, 364] on button "pause" at bounding box center [285, 347] width 34 height 34
click at [268, 364] on button "play_arrow" at bounding box center [285, 347] width 34 height 34
click at [268, 364] on button "pause" at bounding box center [285, 347] width 34 height 34
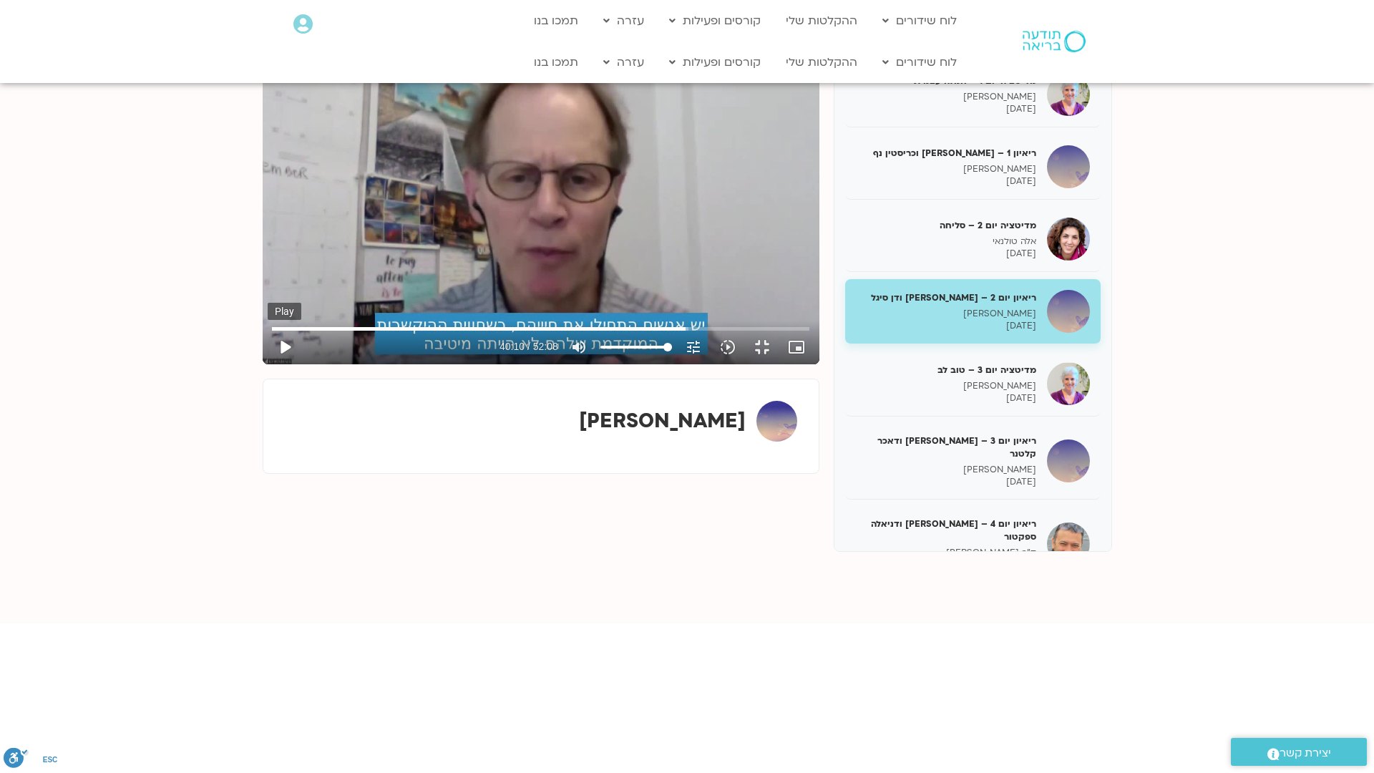
click at [268, 364] on button "play_arrow" at bounding box center [285, 347] width 34 height 34
click at [268, 364] on button "pause" at bounding box center [285, 347] width 34 height 34
click at [268, 364] on button "play_arrow" at bounding box center [285, 347] width 34 height 34
click at [268, 364] on button "pause" at bounding box center [285, 347] width 34 height 34
click at [268, 364] on button "play_arrow" at bounding box center [285, 347] width 34 height 34
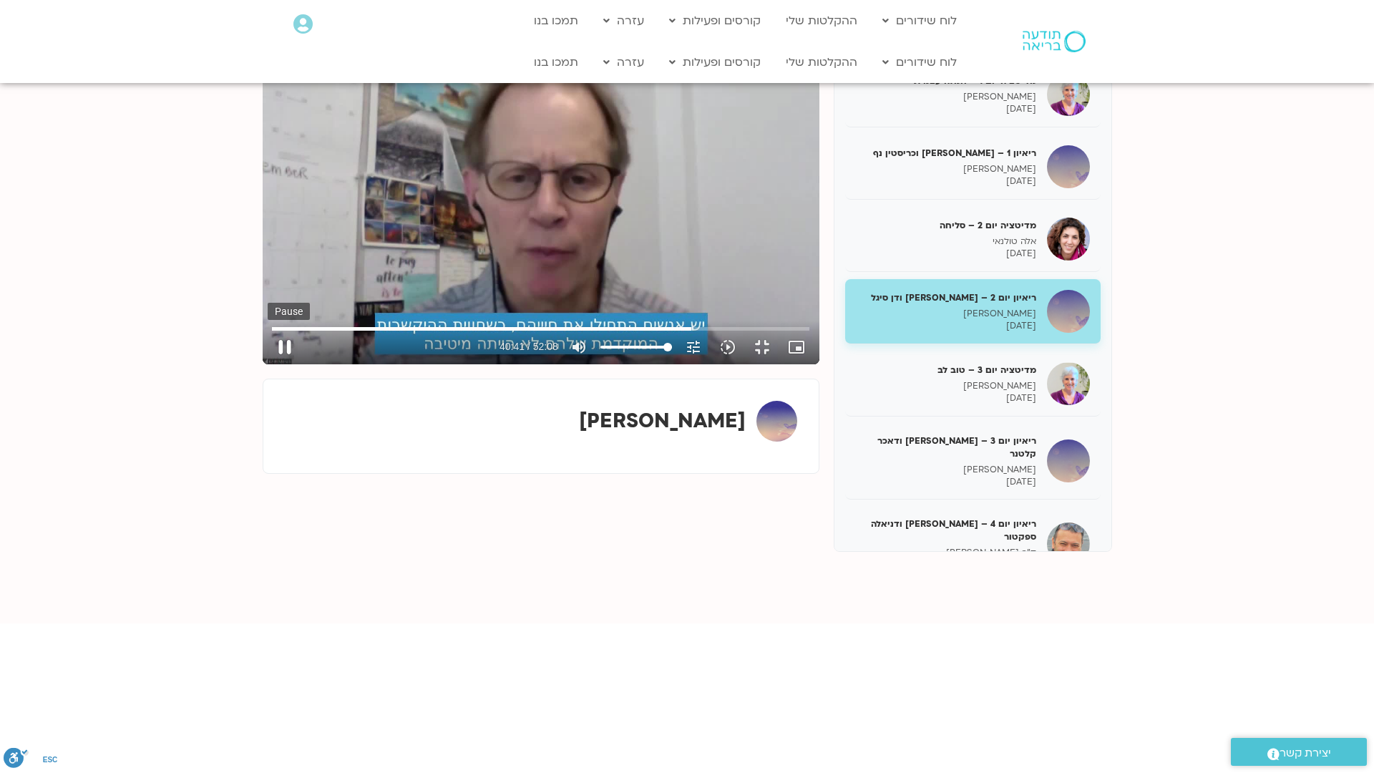
click at [268, 364] on button "pause" at bounding box center [285, 347] width 34 height 34
click at [268, 364] on button "play_arrow" at bounding box center [285, 347] width 34 height 34
click at [268, 364] on button "pause" at bounding box center [285, 347] width 34 height 34
click at [268, 364] on button "play_arrow" at bounding box center [285, 347] width 34 height 34
click at [268, 364] on button "pause" at bounding box center [285, 347] width 34 height 34
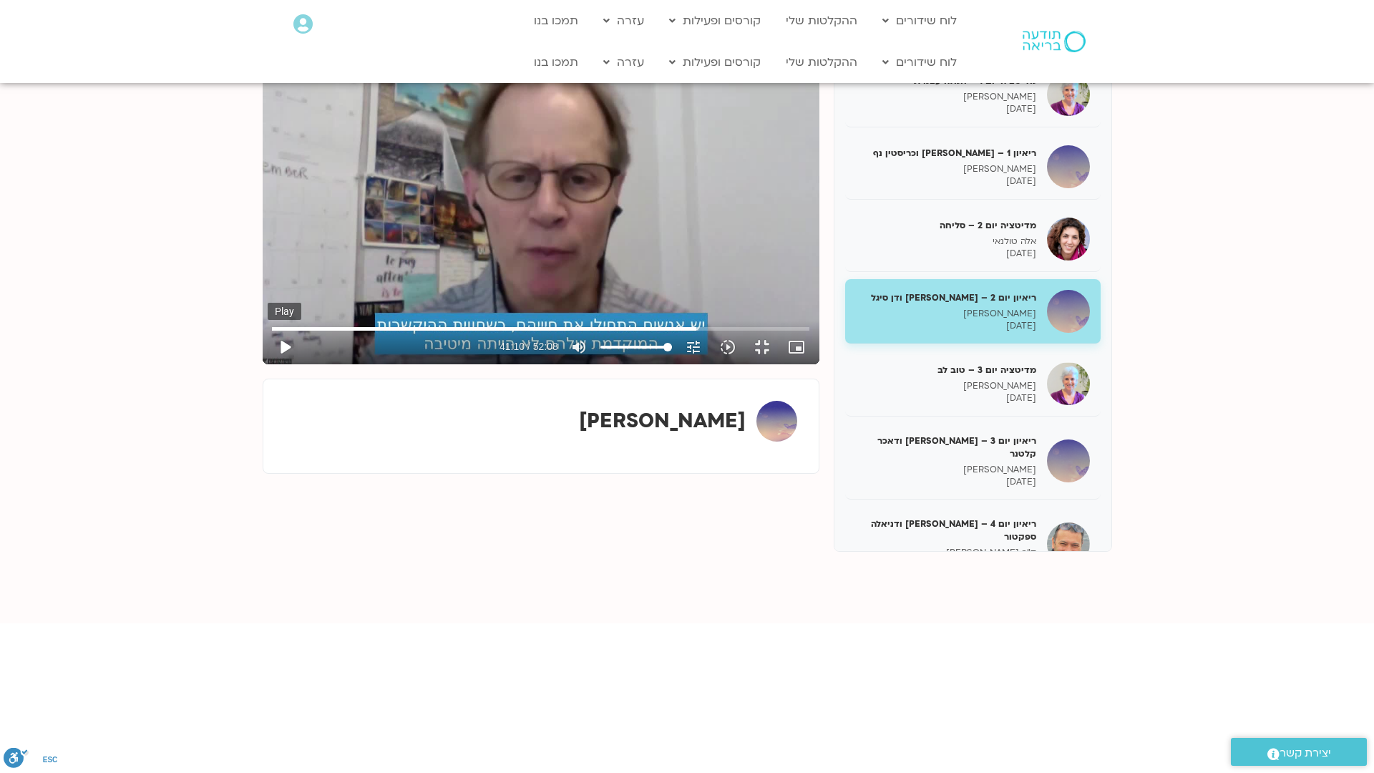
click at [268, 364] on button "play_arrow" at bounding box center [285, 347] width 34 height 34
click at [268, 364] on button "pause" at bounding box center [285, 347] width 34 height 34
click at [268, 364] on button "play_arrow" at bounding box center [285, 347] width 34 height 34
click at [268, 364] on button "pause" at bounding box center [285, 347] width 34 height 34
click at [268, 364] on button "play_arrow" at bounding box center [285, 347] width 34 height 34
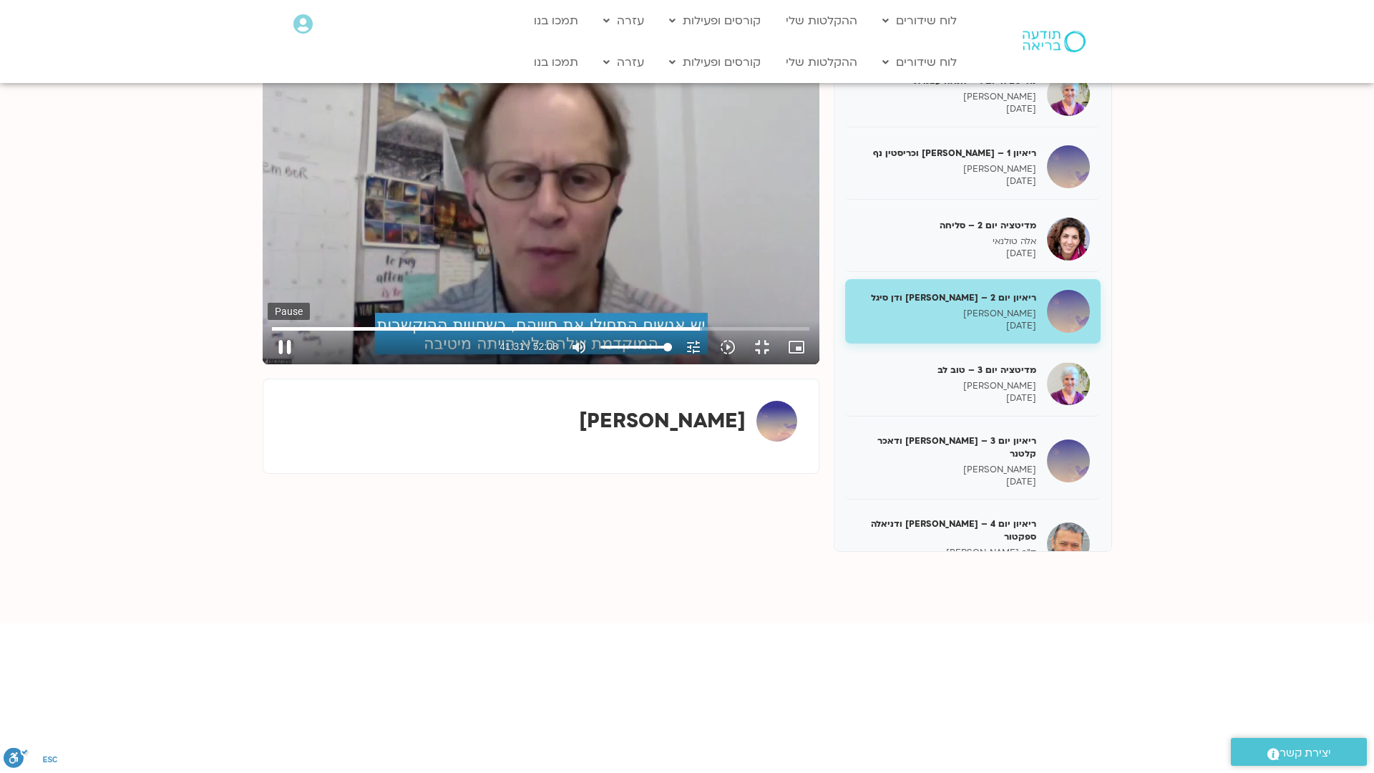
click at [268, 364] on button "pause" at bounding box center [285, 347] width 34 height 34
type input "2491.438736"
